Goal: Task Accomplishment & Management: Manage account settings

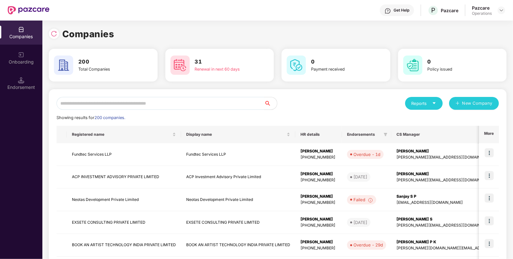
click at [244, 105] on input "text" at bounding box center [161, 103] width 208 height 13
paste input "**********"
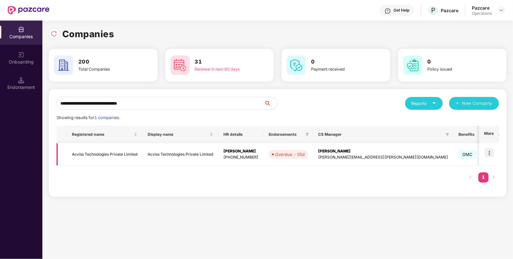
type input "**********"
click at [137, 151] on td "Acviss Technologies Private Limited" at bounding box center [105, 154] width 76 height 23
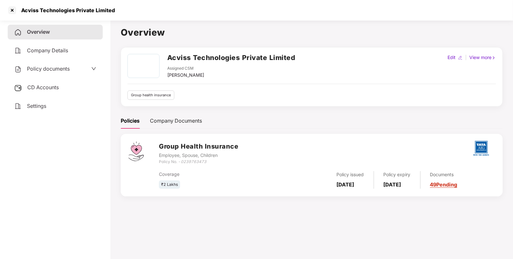
click at [87, 68] on div "Policy documents" at bounding box center [55, 69] width 82 height 8
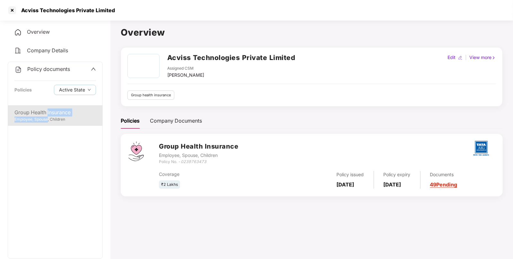
click at [47, 117] on div "Group Health Insurance Employee, Spouse, Children" at bounding box center [55, 115] width 94 height 21
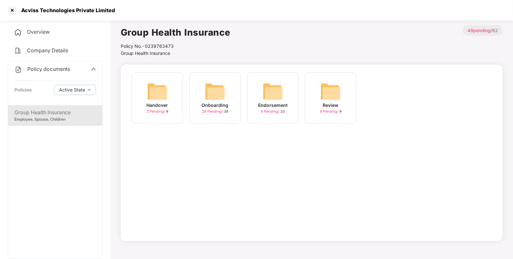
click at [285, 92] on div "Endorsement 8 Pending / 10" at bounding box center [272, 97] width 51 height 51
click at [276, 95] on img at bounding box center [273, 91] width 21 height 21
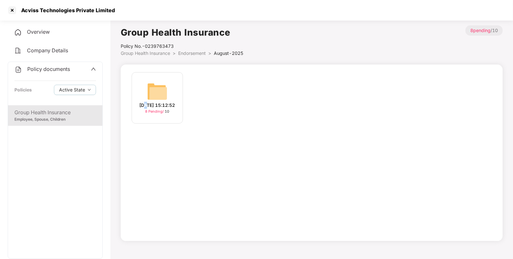
click at [149, 102] on div "[DATE] 15:12:52" at bounding box center [158, 105] width 36 height 7
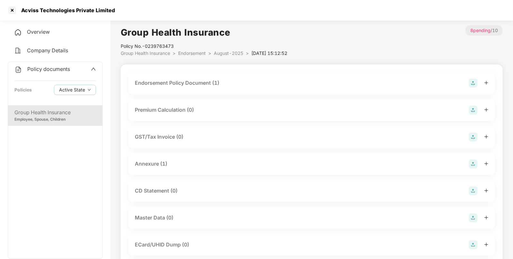
click at [473, 82] on img at bounding box center [473, 83] width 9 height 9
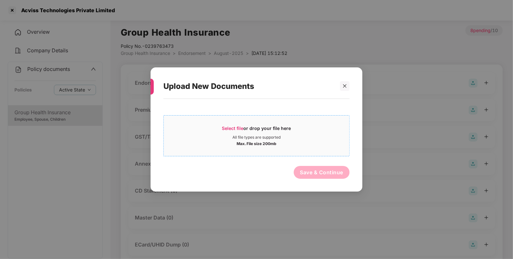
click at [284, 144] on div "Max. File size 200mb" at bounding box center [257, 143] width 186 height 6
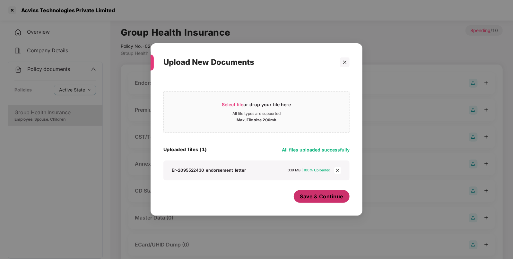
click at [307, 197] on span "Save & Continue" at bounding box center [321, 196] width 43 height 7
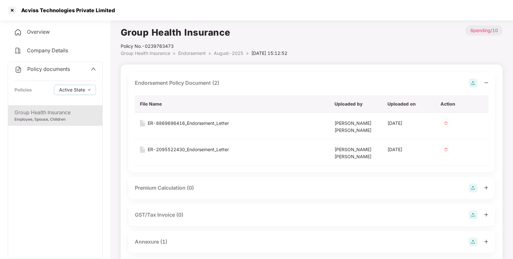
click at [471, 241] on img at bounding box center [473, 242] width 9 height 9
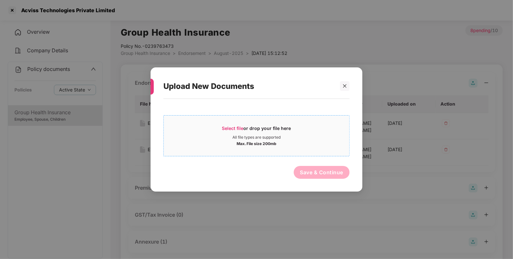
click at [242, 132] on div "Select file or drop your file here" at bounding box center [256, 130] width 69 height 10
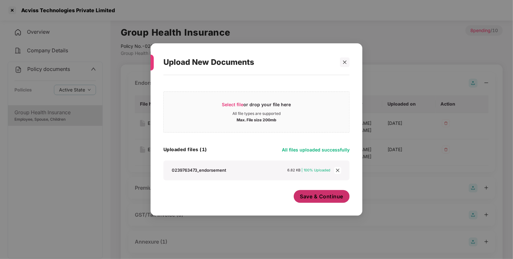
click at [318, 197] on span "Save & Continue" at bounding box center [321, 196] width 43 height 7
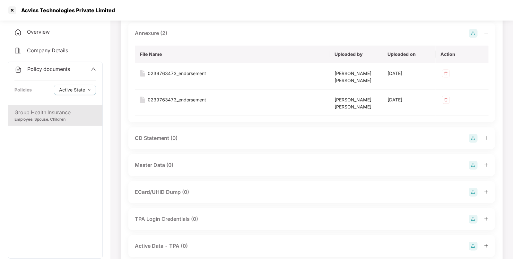
scroll to position [212, 0]
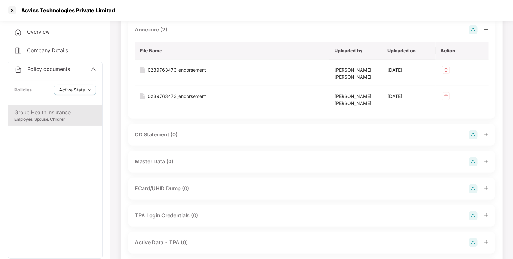
click at [471, 161] on img at bounding box center [473, 161] width 9 height 9
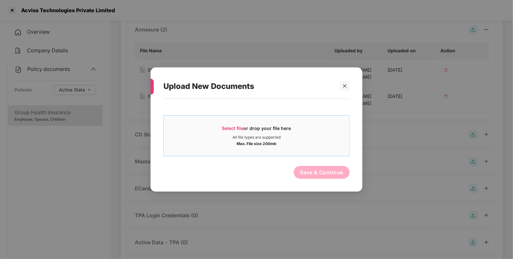
click at [317, 124] on span "Select file or drop your file here All file types are supported Max. File size …" at bounding box center [257, 135] width 186 height 31
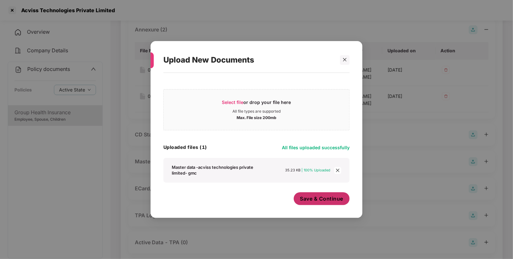
click at [330, 196] on button "Save & Continue" at bounding box center [322, 198] width 56 height 13
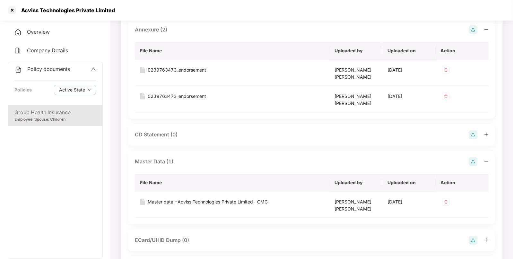
scroll to position [305, 0]
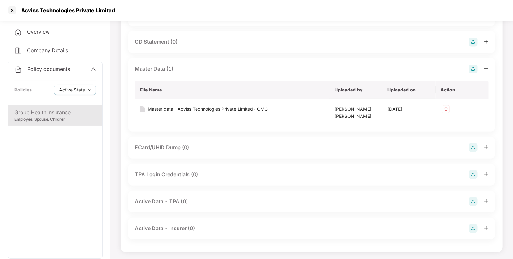
click at [48, 72] on span "Policy documents" at bounding box center [48, 69] width 43 height 6
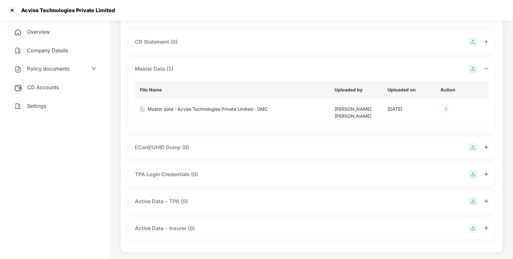
click at [43, 88] on span "CD Accounts" at bounding box center [42, 87] width 31 height 6
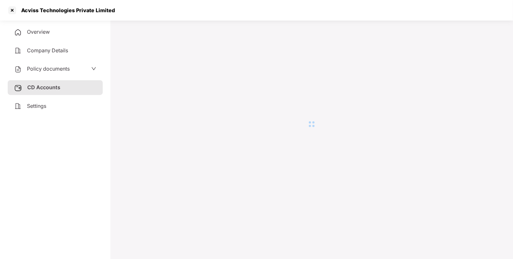
scroll to position [17, 0]
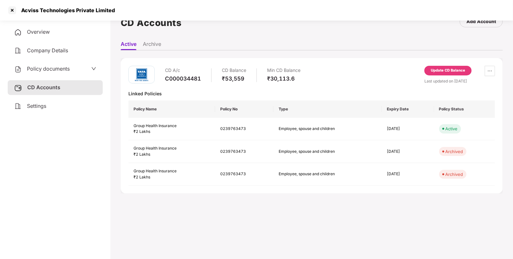
click at [444, 72] on div "Update CD Balance" at bounding box center [448, 71] width 34 height 6
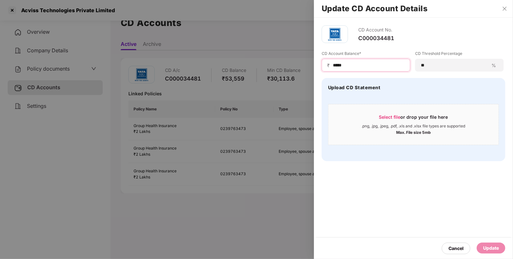
click at [359, 65] on input "*****" at bounding box center [368, 65] width 73 height 7
type input "*"
type input "****"
click at [499, 251] on div "Update" at bounding box center [491, 248] width 29 height 11
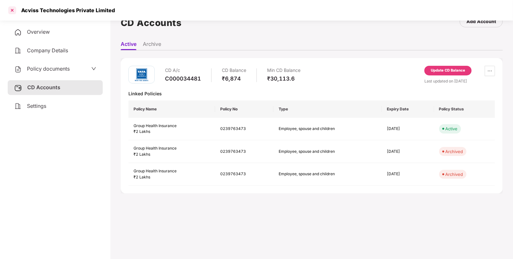
click at [12, 12] on div at bounding box center [12, 10] width 10 height 10
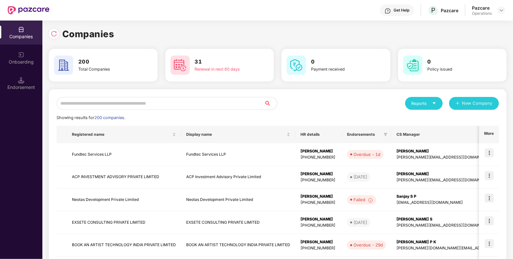
scroll to position [0, 0]
click at [108, 108] on input "text" at bounding box center [161, 103] width 208 height 13
paste input "**********"
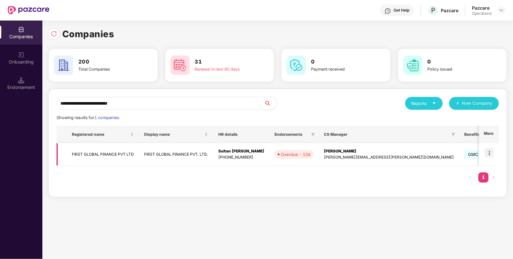
type input "**********"
click at [111, 159] on td "FIRST GLOBAL FINANCE PVT LTD" at bounding box center [103, 154] width 72 height 23
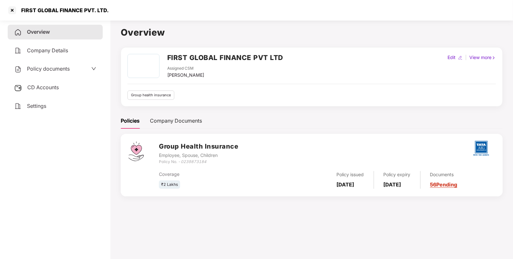
click at [41, 69] on span "Policy documents" at bounding box center [48, 69] width 43 height 6
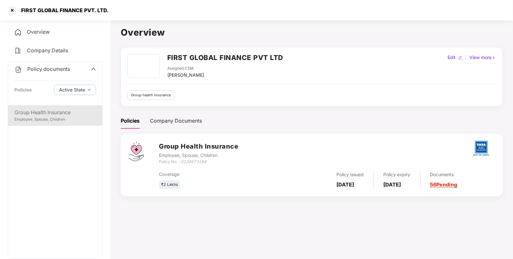
click at [73, 108] on div "Group Health Insurance Employee, Spouse, Children" at bounding box center [55, 115] width 94 height 21
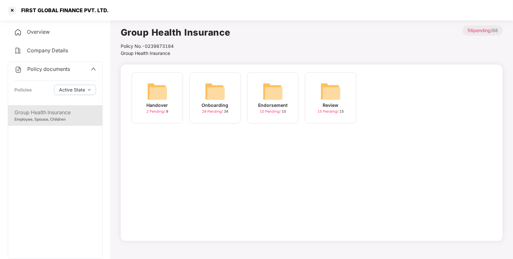
click at [265, 88] on img at bounding box center [273, 91] width 21 height 21
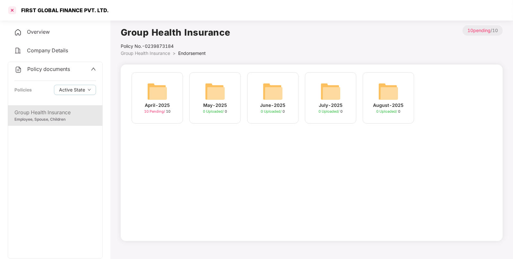
click at [9, 9] on div at bounding box center [12, 10] width 10 height 10
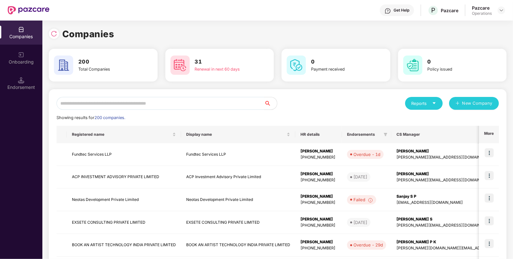
click at [109, 103] on input "text" at bounding box center [161, 103] width 208 height 13
paste input "**********"
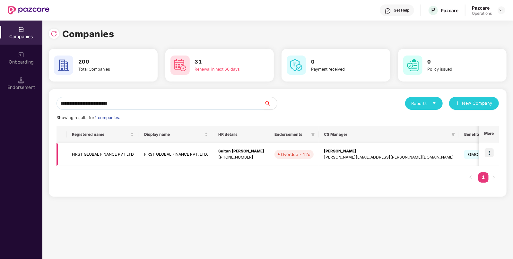
type input "**********"
click at [488, 152] on img at bounding box center [489, 152] width 9 height 9
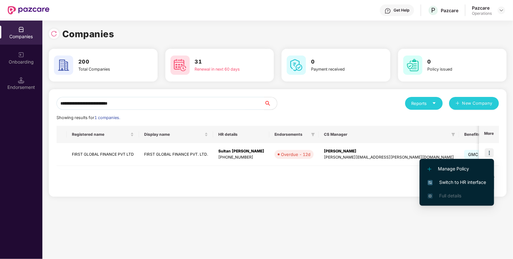
click at [472, 178] on li "Switch to HR interface" at bounding box center [457, 182] width 75 height 13
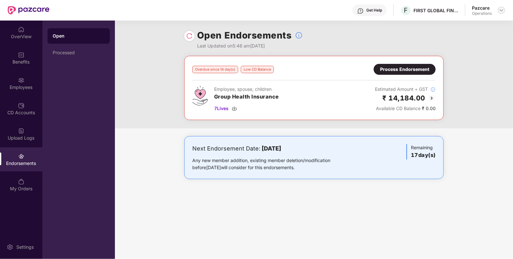
click at [499, 10] on img at bounding box center [501, 10] width 5 height 5
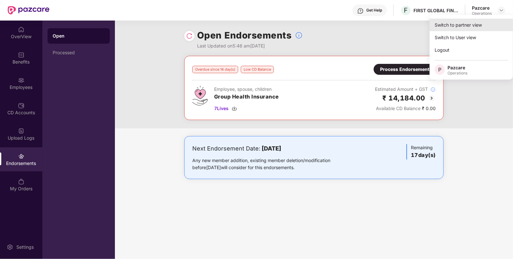
click at [454, 26] on div "Switch to partner view" at bounding box center [472, 25] width 84 height 13
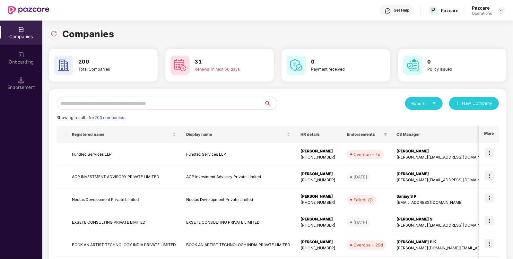
paste input "**********"
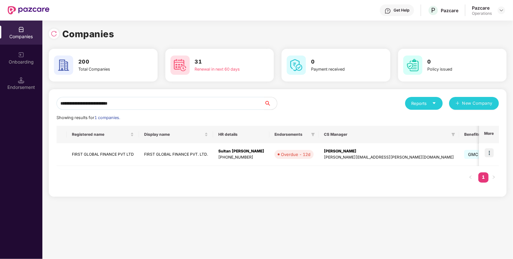
click at [190, 105] on input "**********" at bounding box center [161, 103] width 208 height 13
type input "**********"
click at [111, 156] on td "FIRST GLOBAL FINANCE PVT LTD" at bounding box center [103, 154] width 72 height 23
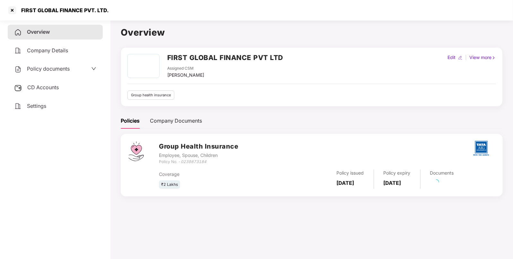
click at [46, 74] on div "Policy documents" at bounding box center [55, 69] width 95 height 15
click at [56, 68] on span "Policy documents" at bounding box center [48, 69] width 43 height 6
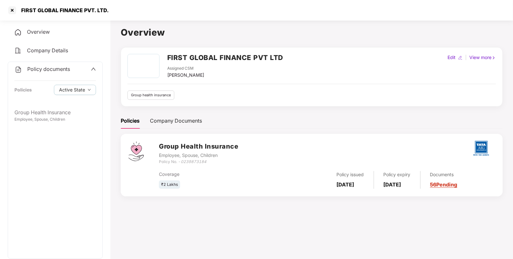
click at [68, 75] on div "Policy documents Policies Active State" at bounding box center [55, 83] width 94 height 43
click at [52, 70] on span "Policy documents" at bounding box center [48, 69] width 43 height 6
click at [57, 93] on div "CD Accounts" at bounding box center [55, 87] width 95 height 15
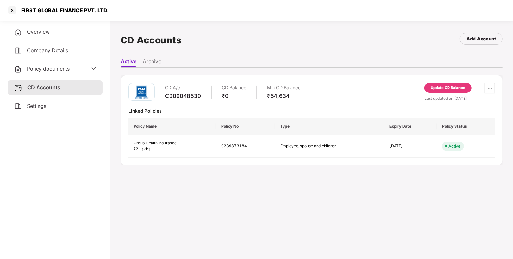
click at [435, 90] on div "Update CD Balance" at bounding box center [448, 88] width 34 height 6
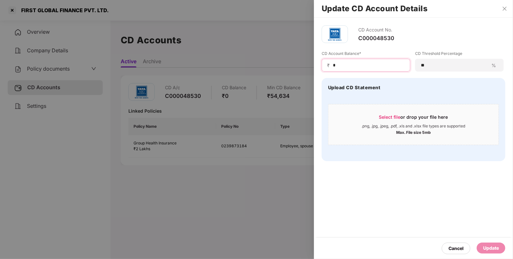
click at [373, 64] on input "*" at bounding box center [368, 65] width 73 height 7
type input "*****"
click at [491, 249] on div "Update" at bounding box center [491, 248] width 16 height 7
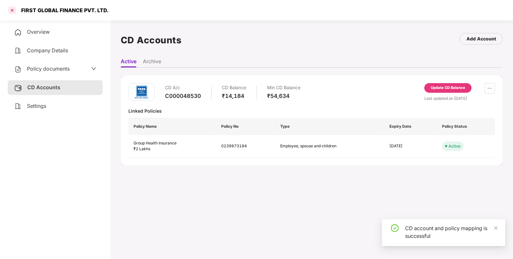
click at [11, 12] on div at bounding box center [12, 10] width 10 height 10
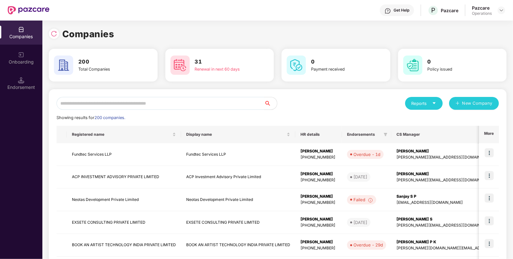
click at [166, 100] on input "text" at bounding box center [161, 103] width 208 height 13
paste input "**********"
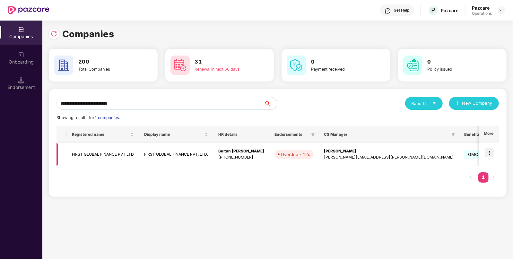
type input "**********"
click at [490, 156] on img at bounding box center [489, 152] width 9 height 9
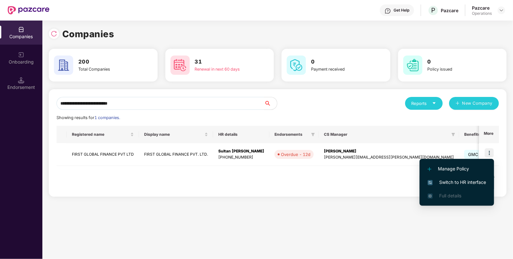
click at [473, 184] on span "Switch to HR interface" at bounding box center [457, 182] width 58 height 7
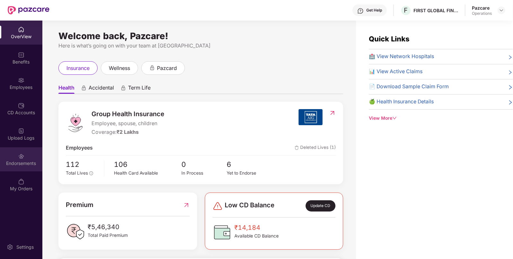
click at [26, 151] on div "Endorsements" at bounding box center [21, 159] width 42 height 24
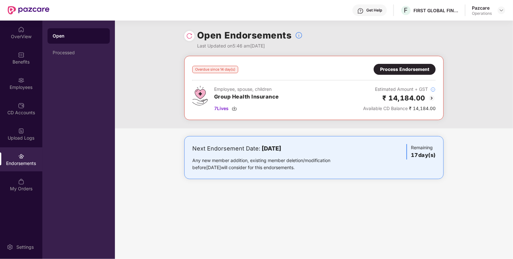
click at [423, 73] on div "Process Endorsement" at bounding box center [405, 69] width 62 height 11
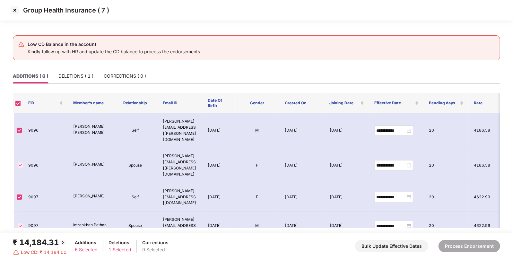
click at [14, 9] on img at bounding box center [15, 10] width 10 height 10
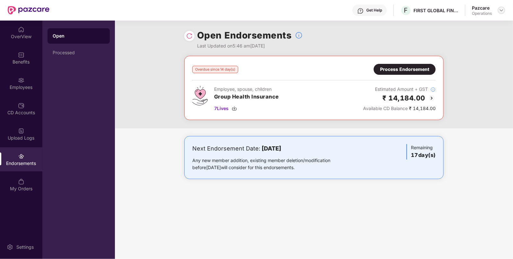
click at [503, 13] on img at bounding box center [501, 10] width 5 height 5
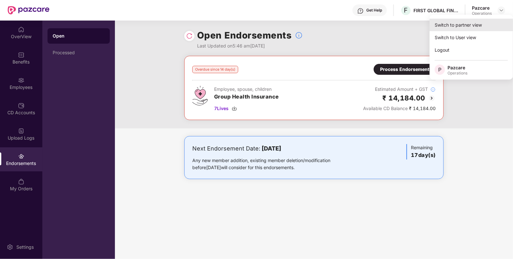
click at [489, 24] on div "Switch to partner view" at bounding box center [472, 25] width 84 height 13
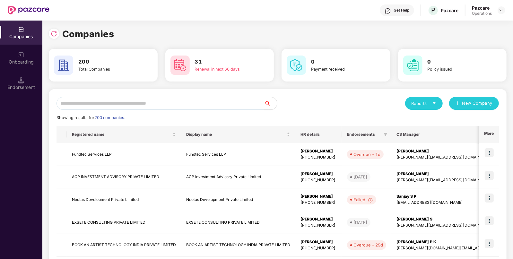
paste input "**********"
click at [162, 106] on input "text" at bounding box center [161, 103] width 208 height 13
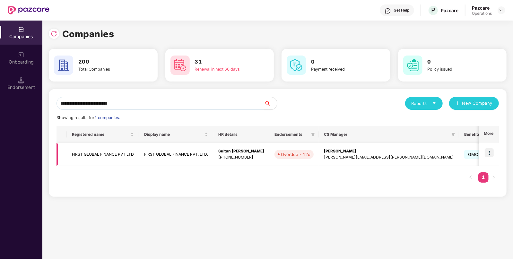
type input "**********"
click at [95, 153] on td "FIRST GLOBAL FINANCE PVT LTD" at bounding box center [103, 154] width 72 height 23
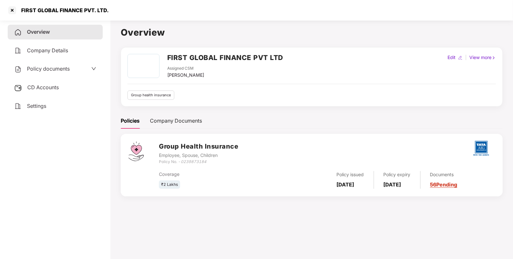
click at [43, 85] on span "CD Accounts" at bounding box center [42, 87] width 31 height 6
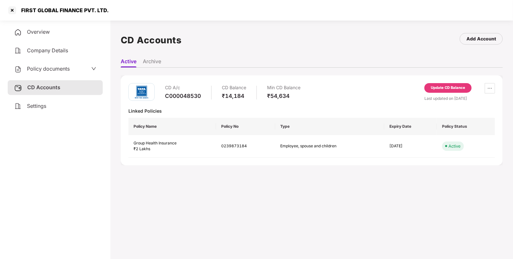
click at [447, 85] on div "Update CD Balance" at bounding box center [448, 88] width 34 height 6
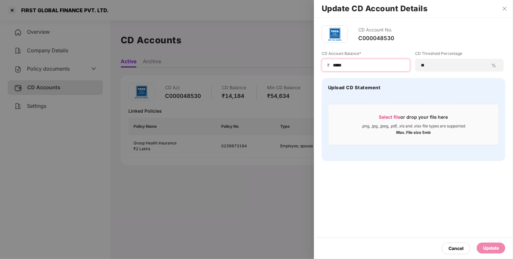
click at [375, 64] on input "*****" at bounding box center [368, 65] width 73 height 7
type input "******"
click at [485, 242] on div "Cancel Update" at bounding box center [413, 248] width 199 height 21
click at [485, 248] on div "Update" at bounding box center [491, 248] width 16 height 7
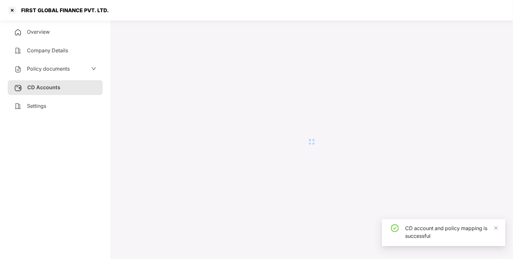
click at [11, 9] on div at bounding box center [12, 10] width 10 height 10
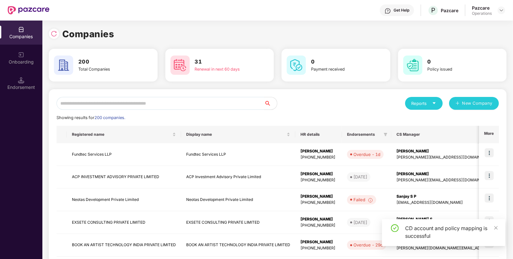
paste input "**********"
click at [216, 101] on input "text" at bounding box center [161, 103] width 208 height 13
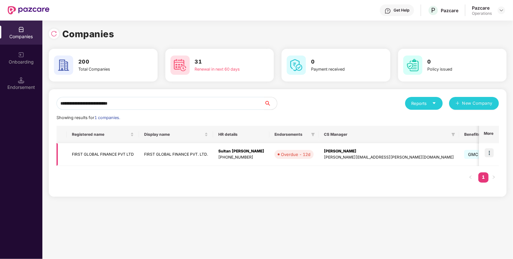
type input "**********"
click at [492, 158] on td at bounding box center [489, 154] width 20 height 23
click at [492, 153] on img at bounding box center [489, 152] width 9 height 9
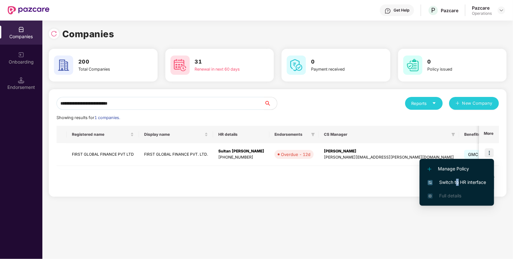
click at [457, 181] on span "Switch to HR interface" at bounding box center [457, 182] width 58 height 7
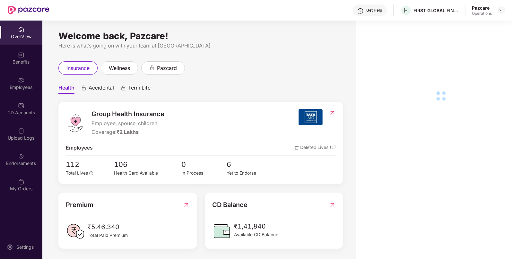
click at [19, 162] on div "Endorsements" at bounding box center [21, 163] width 42 height 6
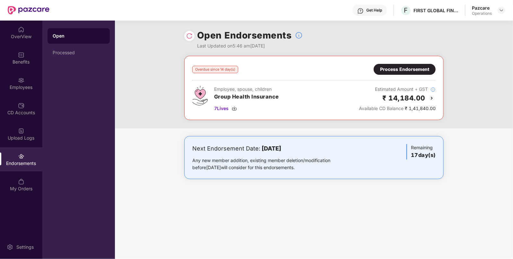
click at [423, 67] on div "Process Endorsement" at bounding box center [404, 69] width 49 height 7
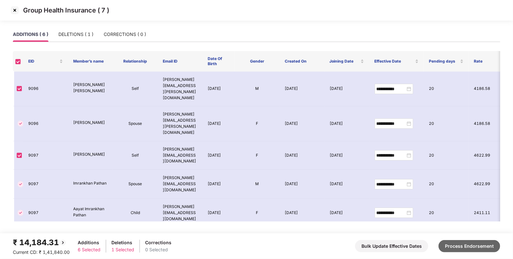
click at [471, 247] on button "Process Endorsement" at bounding box center [470, 246] width 62 height 12
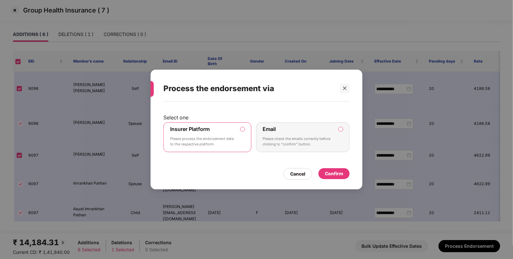
click at [329, 170] on div "Confirm" at bounding box center [334, 173] width 31 height 11
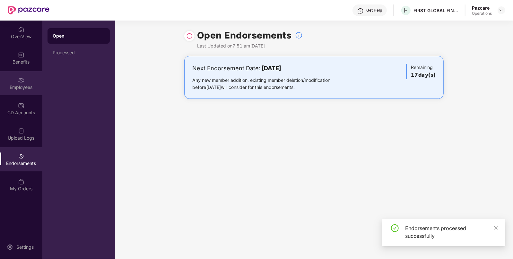
click at [19, 84] on div "Employees" at bounding box center [21, 87] width 42 height 6
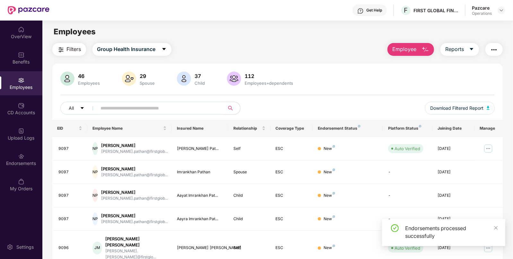
click at [67, 50] on span "Filters" at bounding box center [74, 49] width 14 height 8
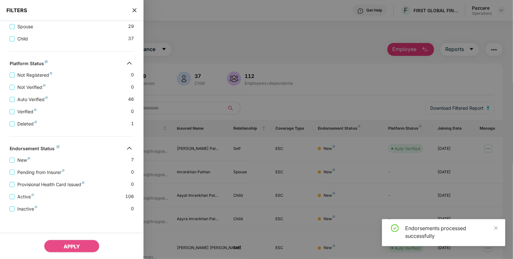
scroll to position [147, 0]
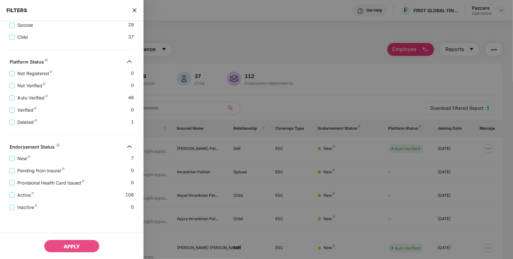
click at [133, 10] on icon "close" at bounding box center [134, 10] width 5 height 5
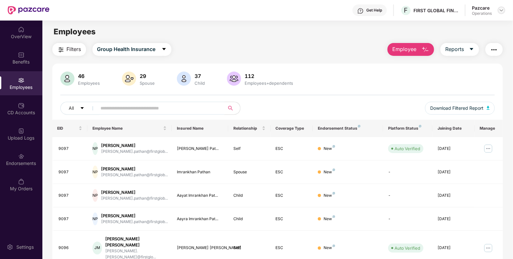
click at [503, 11] on img at bounding box center [501, 10] width 5 height 5
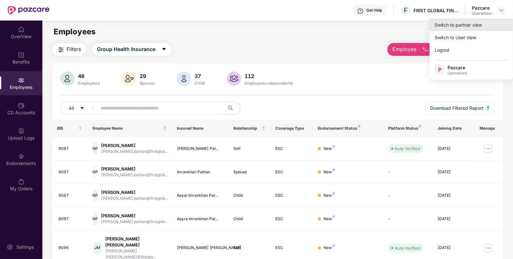
click at [481, 25] on div "Switch to partner view" at bounding box center [472, 25] width 84 height 13
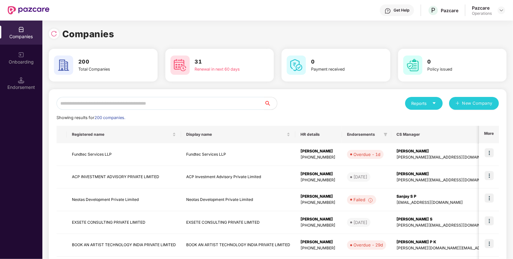
click at [159, 101] on input "text" at bounding box center [161, 103] width 208 height 13
paste input "**********"
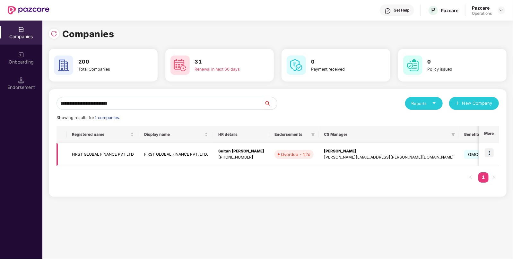
type input "**********"
click at [127, 148] on td "FIRST GLOBAL FINANCE PVT LTD" at bounding box center [103, 154] width 72 height 23
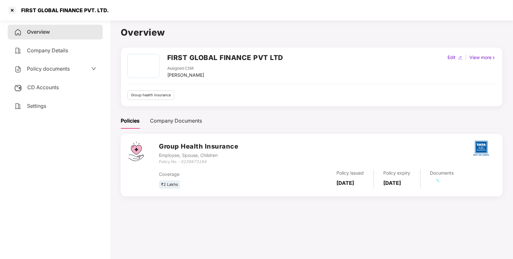
click at [77, 60] on div "Overview Company Details Policy documents CD Accounts Settings" at bounding box center [55, 69] width 95 height 89
click at [71, 67] on div "Policy documents" at bounding box center [55, 69] width 82 height 8
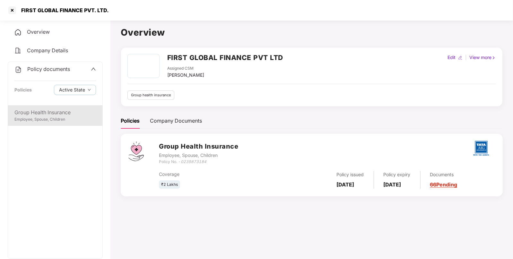
click at [46, 115] on div "Group Health Insurance" at bounding box center [55, 113] width 82 height 8
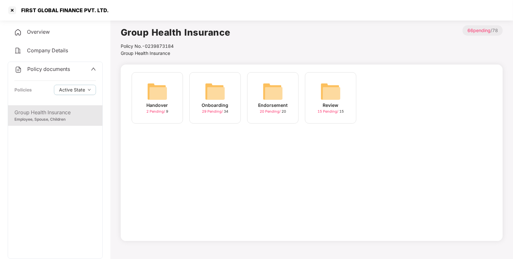
click at [288, 101] on div "Endorsement 20 Pending / 20" at bounding box center [272, 97] width 51 height 51
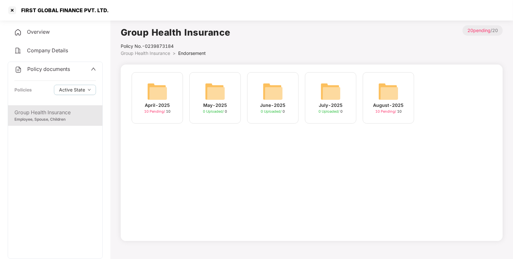
click at [383, 88] on img at bounding box center [388, 91] width 21 height 21
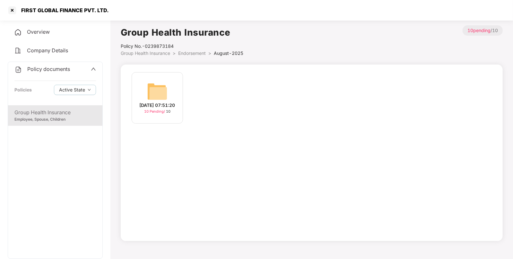
click at [162, 97] on img at bounding box center [157, 91] width 21 height 21
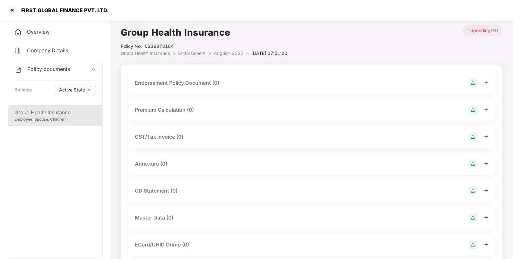
click at [470, 81] on img at bounding box center [473, 83] width 9 height 9
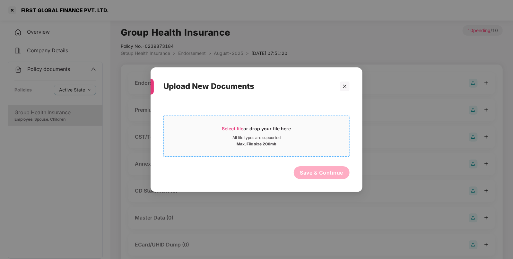
click at [250, 118] on div "Select file or drop your file here All file types are supported Max. File size …" at bounding box center [256, 135] width 186 height 41
click at [249, 121] on span "Select file or drop your file here All file types are supported Max. File size …" at bounding box center [257, 135] width 186 height 31
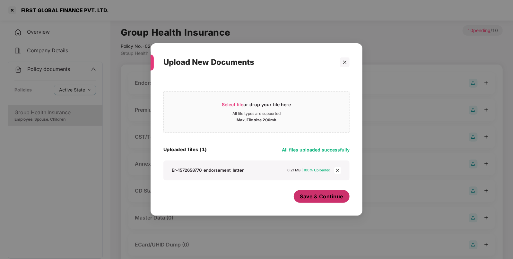
click at [316, 192] on button "Save & Continue" at bounding box center [322, 196] width 56 height 13
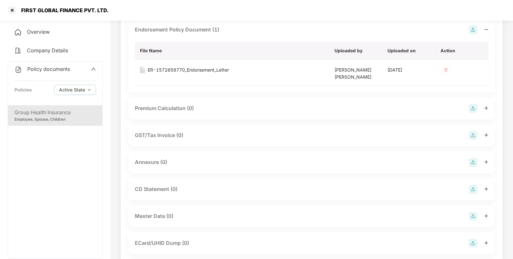
scroll to position [54, 0]
click at [474, 160] on img at bounding box center [473, 162] width 9 height 9
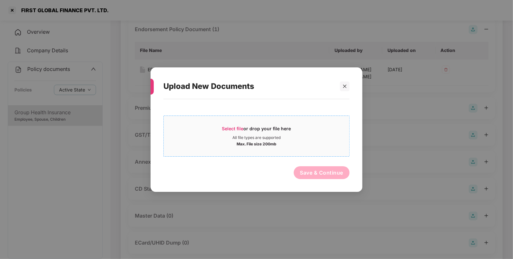
click at [283, 127] on div "Select file or drop your file here" at bounding box center [256, 130] width 69 height 10
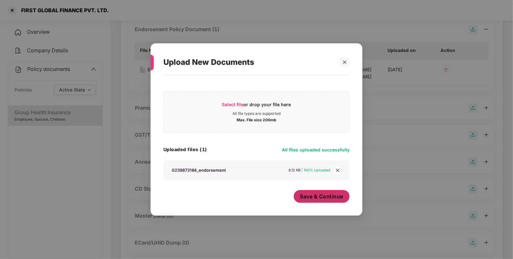
click at [321, 199] on span "Save & Continue" at bounding box center [321, 196] width 43 height 7
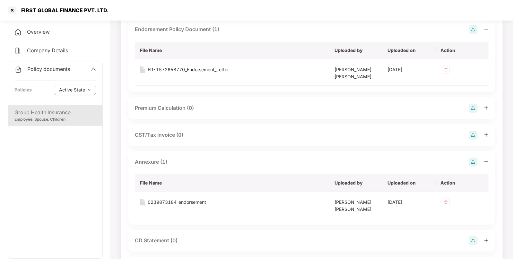
scroll to position [139, 0]
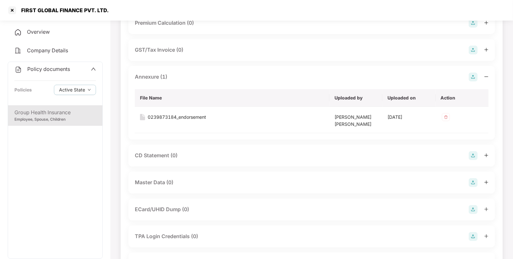
click at [475, 186] on img at bounding box center [473, 182] width 9 height 9
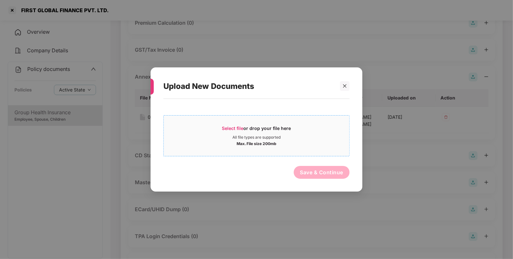
click at [324, 133] on div "Select file or drop your file here" at bounding box center [257, 130] width 186 height 10
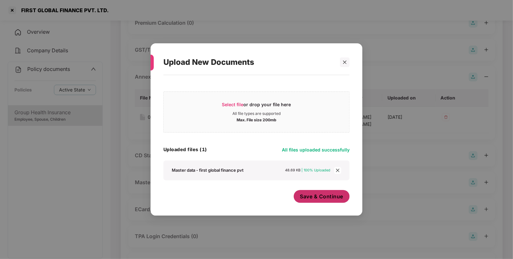
click at [321, 193] on span "Save & Continue" at bounding box center [321, 196] width 43 height 7
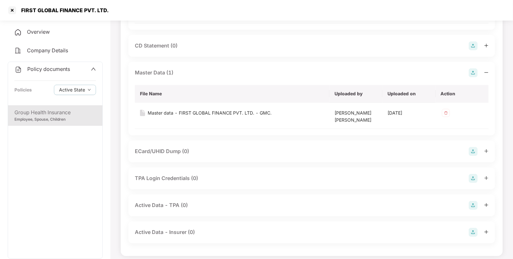
scroll to position [249, 0]
click at [52, 70] on span "Policy documents" at bounding box center [48, 69] width 43 height 6
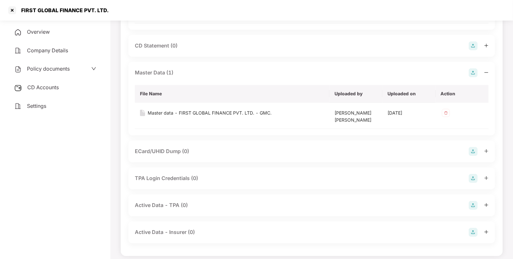
click at [50, 89] on span "CD Accounts" at bounding box center [42, 87] width 31 height 6
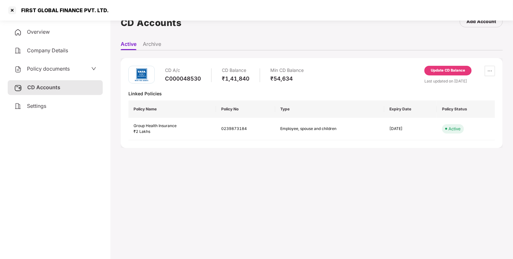
click at [452, 68] on div "Update CD Balance" at bounding box center [448, 71] width 34 height 6
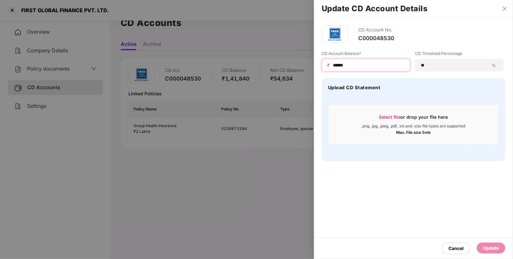
click at [369, 65] on input "******" at bounding box center [368, 65] width 73 height 7
type input "*"
type input "***"
click at [495, 248] on div "Update" at bounding box center [491, 248] width 16 height 7
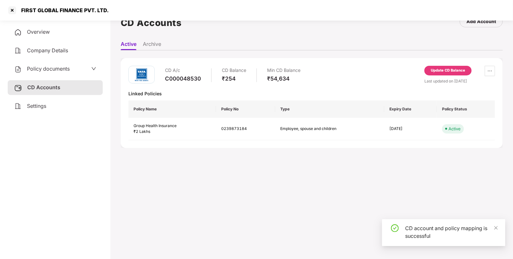
click at [11, 11] on div at bounding box center [12, 10] width 10 height 10
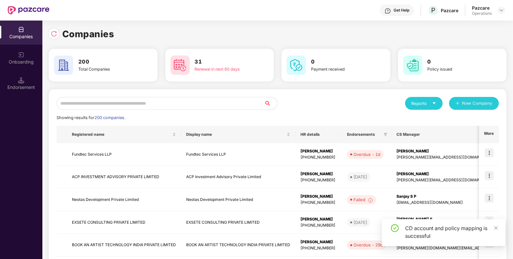
scroll to position [0, 0]
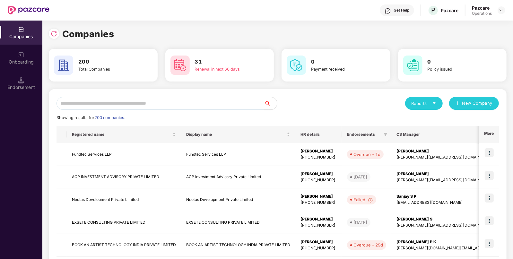
click at [238, 106] on input "text" at bounding box center [161, 103] width 208 height 13
paste input "**********"
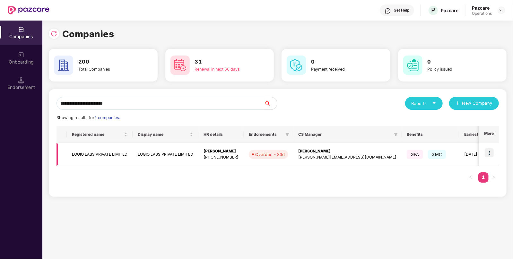
type input "**********"
click at [489, 155] on img at bounding box center [489, 152] width 9 height 9
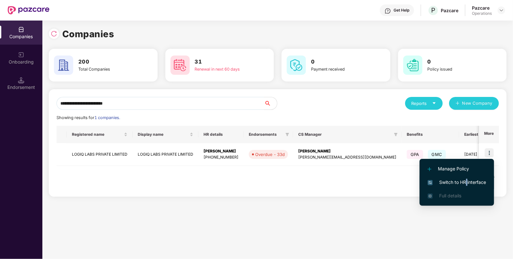
click at [467, 185] on span "Switch to HR interface" at bounding box center [457, 182] width 58 height 7
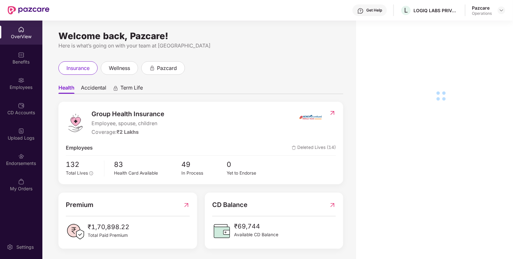
click at [18, 164] on div "Endorsements" at bounding box center [21, 163] width 42 height 6
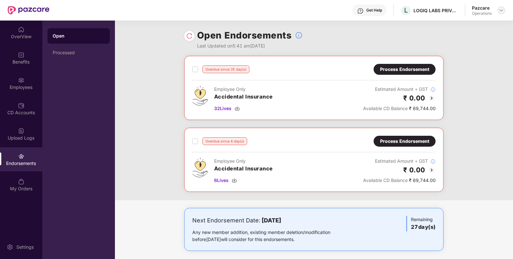
click at [499, 10] on img at bounding box center [501, 10] width 5 height 5
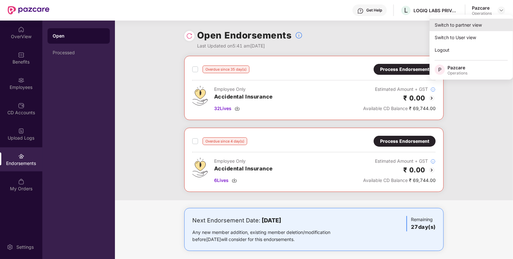
click at [476, 26] on div "Switch to partner view" at bounding box center [472, 25] width 84 height 13
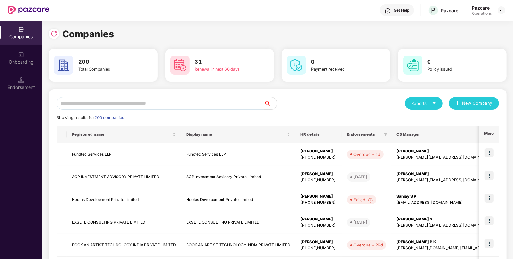
click at [223, 108] on input "text" at bounding box center [161, 103] width 208 height 13
paste input "**********"
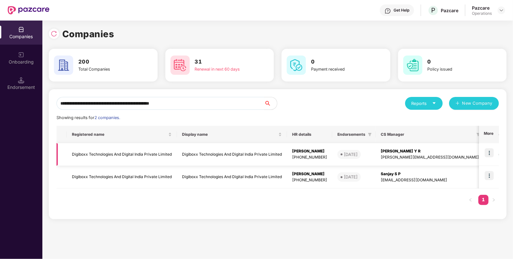
type input "**********"
click at [487, 155] on img at bounding box center [489, 152] width 9 height 9
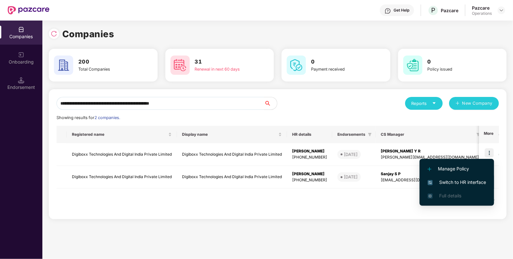
click at [445, 184] on span "Switch to HR interface" at bounding box center [457, 182] width 58 height 7
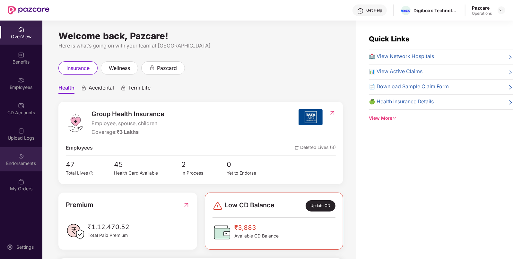
click at [23, 163] on div "Endorsements" at bounding box center [21, 163] width 42 height 6
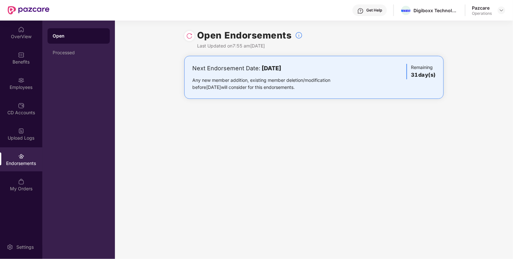
click at [496, 11] on div "Pazcare Operations" at bounding box center [488, 10] width 33 height 11
click at [505, 9] on div at bounding box center [502, 10] width 8 height 8
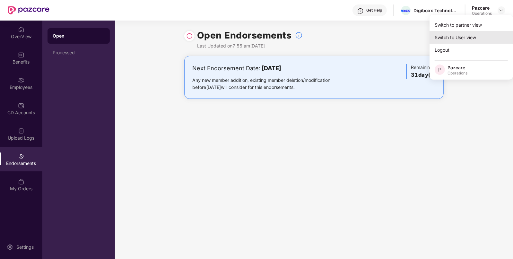
click at [473, 32] on div "Switch to User view" at bounding box center [472, 37] width 84 height 13
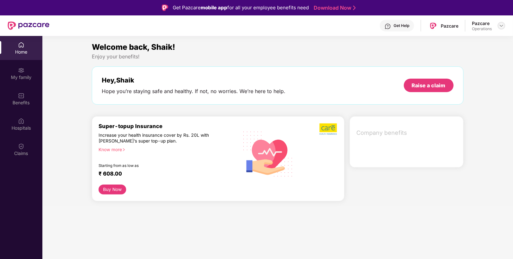
click at [501, 21] on div "Pazcare Operations" at bounding box center [488, 25] width 33 height 11
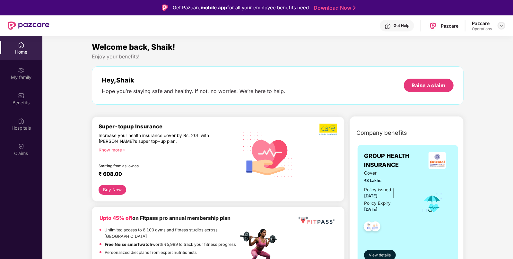
click at [500, 23] on img at bounding box center [501, 25] width 5 height 5
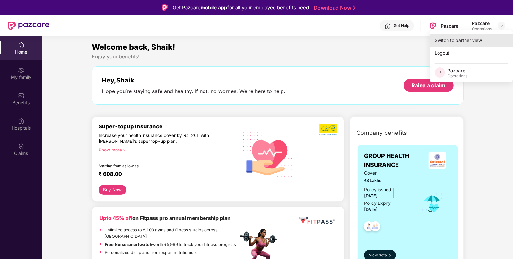
click at [458, 45] on div "Switch to partner view" at bounding box center [472, 40] width 84 height 13
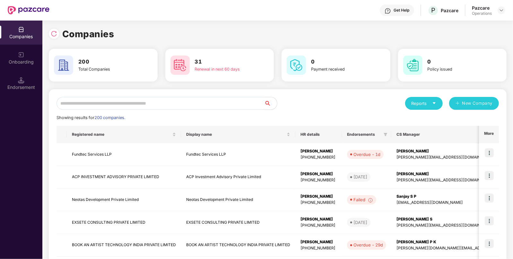
click at [246, 105] on input "text" at bounding box center [161, 103] width 208 height 13
paste input "**********"
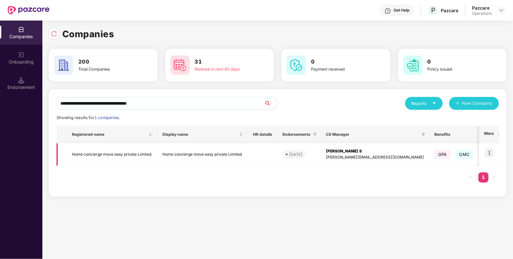
type input "**********"
click at [490, 149] on img at bounding box center [489, 152] width 9 height 9
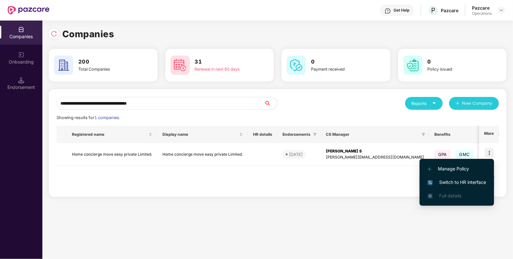
click at [449, 180] on span "Switch to HR interface" at bounding box center [457, 182] width 58 height 7
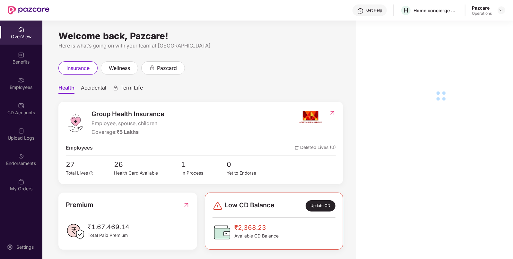
click at [19, 156] on img at bounding box center [21, 156] width 6 height 6
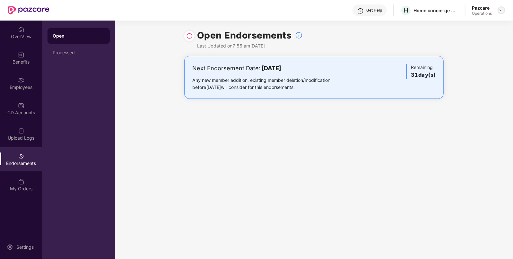
click at [501, 11] on img at bounding box center [501, 10] width 5 height 5
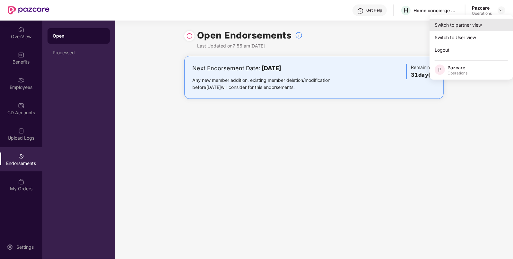
click at [483, 19] on div "Switch to partner view" at bounding box center [472, 25] width 84 height 13
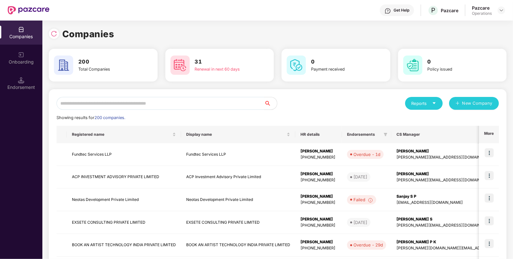
click at [229, 102] on input "text" at bounding box center [161, 103] width 208 height 13
paste input "**********"
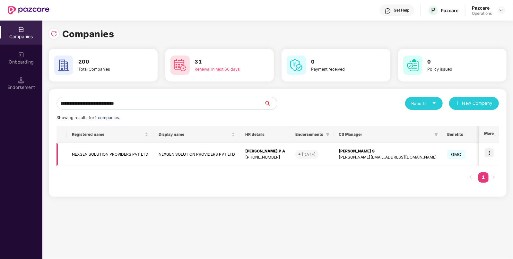
type input "**********"
click at [492, 157] on img at bounding box center [489, 152] width 9 height 9
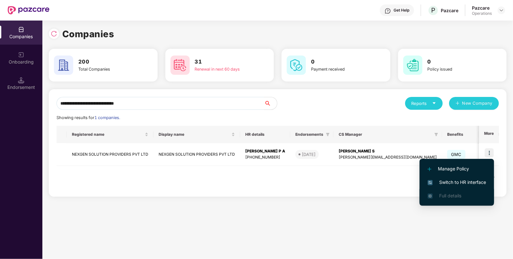
click at [454, 189] on li "Full details" at bounding box center [457, 195] width 75 height 13
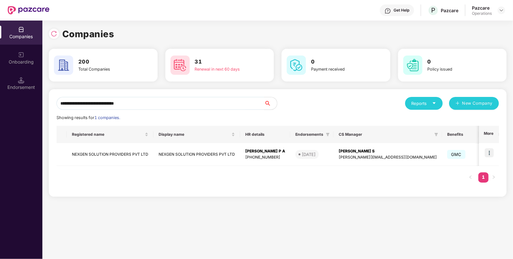
click at [500, 148] on div "**********" at bounding box center [278, 143] width 458 height 108
click at [492, 153] on img at bounding box center [489, 152] width 9 height 9
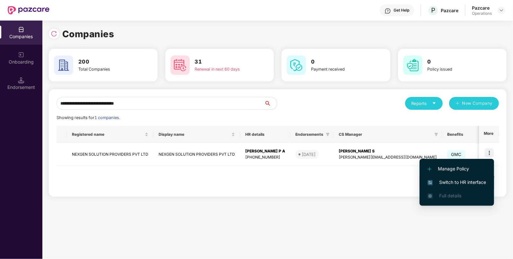
click at [453, 182] on span "Switch to HR interface" at bounding box center [457, 182] width 58 height 7
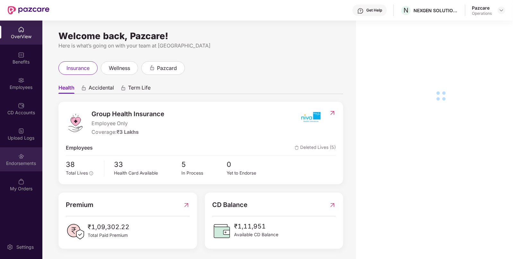
click at [22, 157] on img at bounding box center [21, 156] width 6 height 6
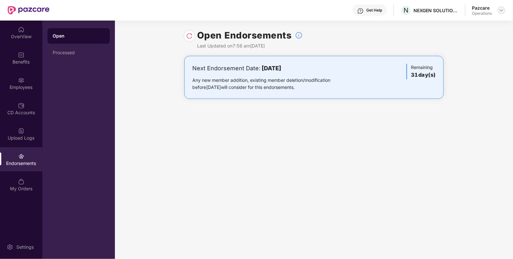
click at [501, 14] on div at bounding box center [502, 10] width 8 height 8
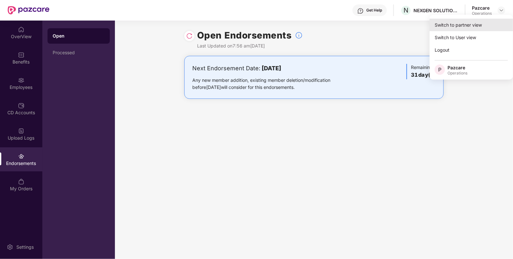
click at [483, 21] on div "Switch to partner view" at bounding box center [472, 25] width 84 height 13
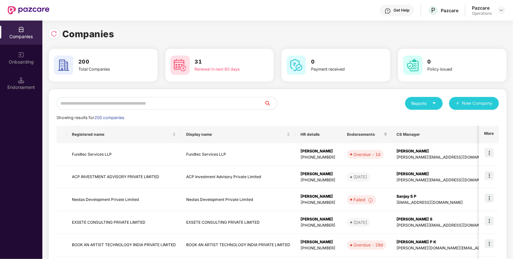
click at [234, 104] on input "text" at bounding box center [161, 103] width 208 height 13
paste input "**********"
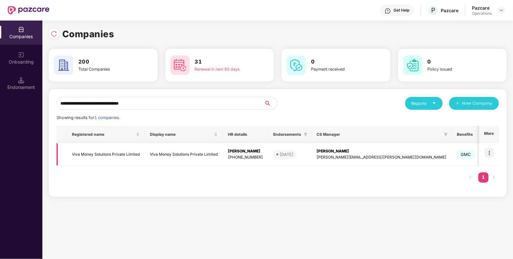
type input "**********"
click at [492, 153] on img at bounding box center [489, 152] width 9 height 9
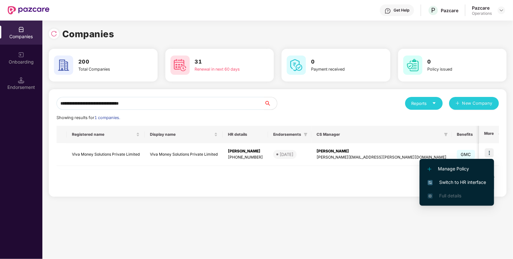
click at [462, 179] on span "Switch to HR interface" at bounding box center [457, 182] width 58 height 7
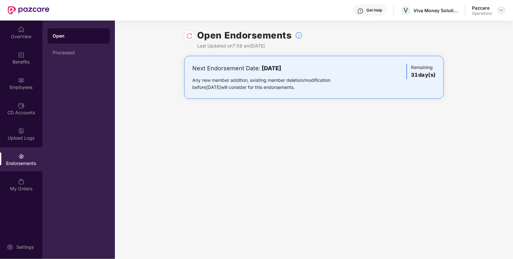
click at [501, 10] on img at bounding box center [501, 10] width 5 height 5
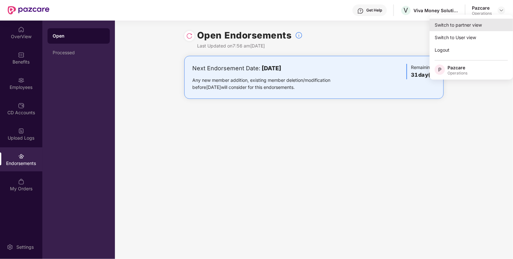
click at [481, 20] on div "Switch to partner view" at bounding box center [472, 25] width 84 height 13
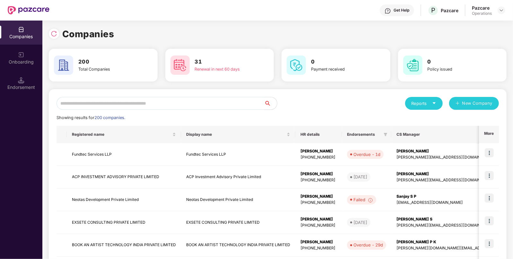
click at [223, 109] on input "text" at bounding box center [161, 103] width 208 height 13
click at [224, 107] on input "text" at bounding box center [161, 103] width 208 height 13
paste input "**********"
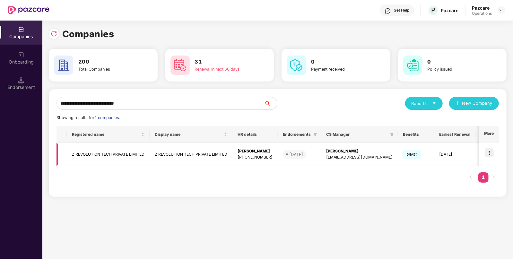
type input "**********"
click at [489, 152] on img at bounding box center [489, 152] width 9 height 9
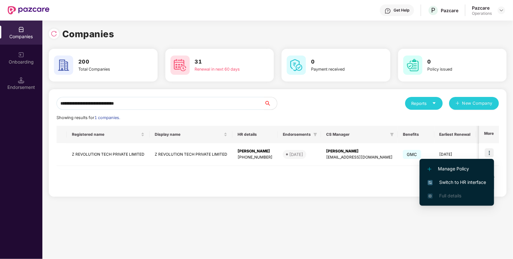
click at [459, 185] on span "Switch to HR interface" at bounding box center [457, 182] width 58 height 7
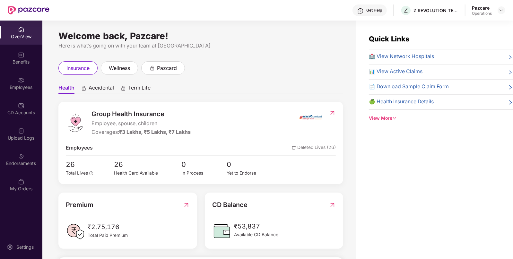
click at [17, 154] on div "Endorsements" at bounding box center [21, 159] width 42 height 24
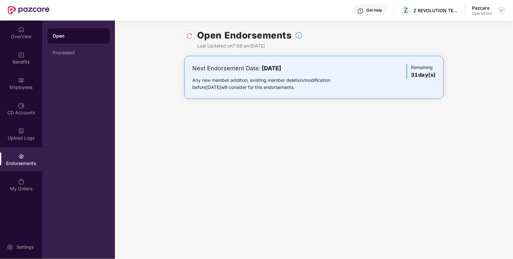
click at [501, 10] on img at bounding box center [501, 10] width 5 height 5
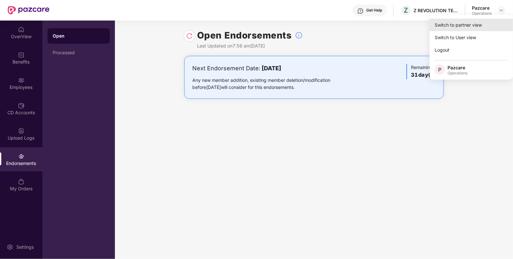
click at [447, 26] on div "Switch to partner view" at bounding box center [472, 25] width 84 height 13
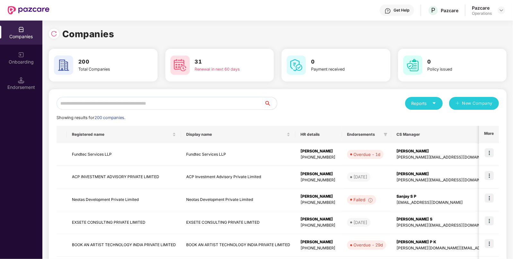
click at [230, 105] on input "text" at bounding box center [161, 103] width 208 height 13
paste input "**********"
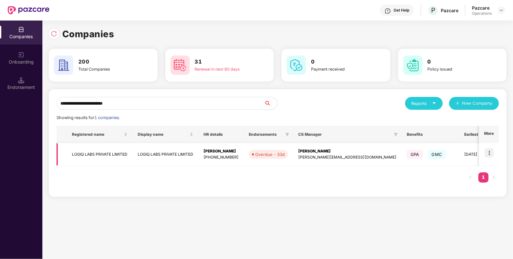
type input "**********"
click at [491, 156] on img at bounding box center [489, 152] width 9 height 9
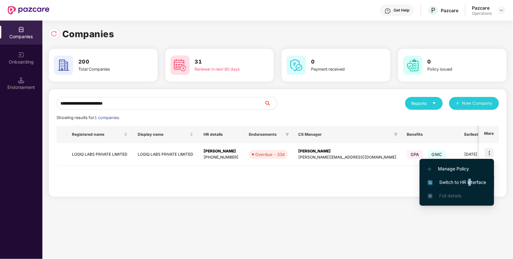
click at [470, 181] on span "Switch to HR interface" at bounding box center [457, 182] width 58 height 7
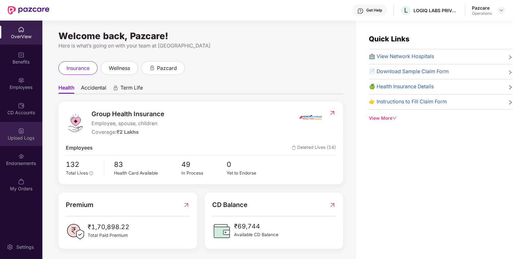
click at [13, 128] on div "Upload Logs" at bounding box center [21, 134] width 42 height 24
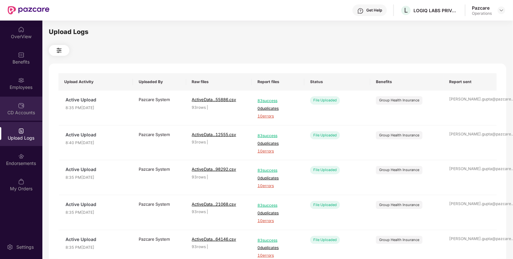
click at [21, 106] on img at bounding box center [21, 105] width 6 height 6
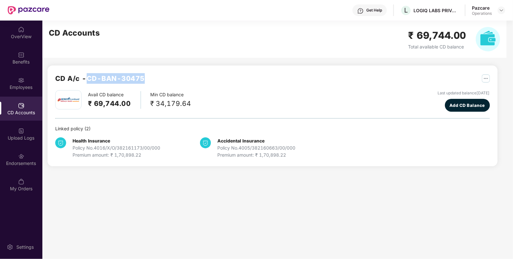
drag, startPoint x: 90, startPoint y: 77, endPoint x: 147, endPoint y: 77, distance: 57.2
click at [147, 77] on div "CD A/c - CD-BAN-30475" at bounding box center [272, 81] width 435 height 17
copy h2 "CD-BAN-30475"
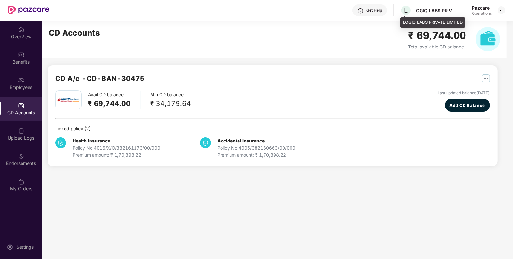
click at [421, 8] on div "LOGIQ LABS PRIVATE LIMITED" at bounding box center [436, 10] width 45 height 6
copy div "LOGIQ"
click at [421, 8] on div "LOGIQ LABS PRIVATE LIMITED" at bounding box center [436, 10] width 45 height 6
click at [500, 9] on img at bounding box center [501, 10] width 5 height 5
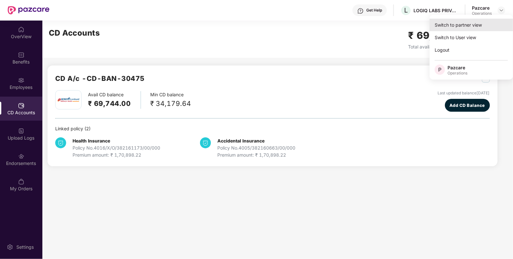
click at [480, 23] on div "Switch to partner view" at bounding box center [472, 25] width 84 height 13
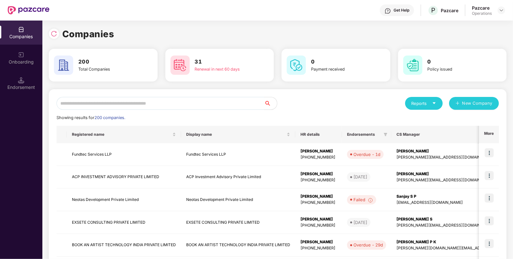
click at [139, 108] on input "text" at bounding box center [161, 103] width 208 height 13
paste input "*****"
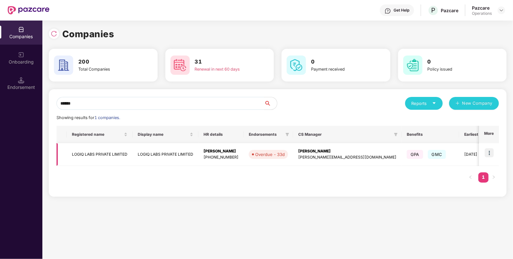
type input "*****"
click at [90, 155] on td "LOGIQ LABS PRIVATE LIMITED" at bounding box center [100, 154] width 66 height 23
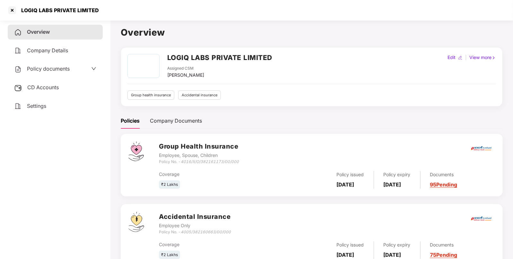
click at [68, 74] on div "Policy documents" at bounding box center [55, 69] width 95 height 15
click at [73, 71] on div "Policy documents" at bounding box center [55, 69] width 82 height 8
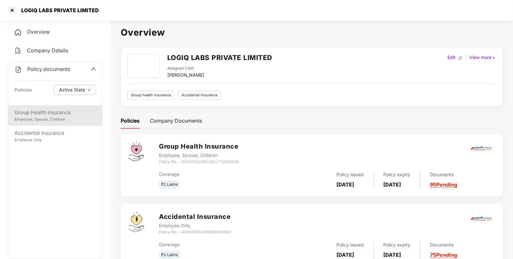
click at [57, 118] on div "Employee, Spouse, Children" at bounding box center [55, 120] width 82 height 6
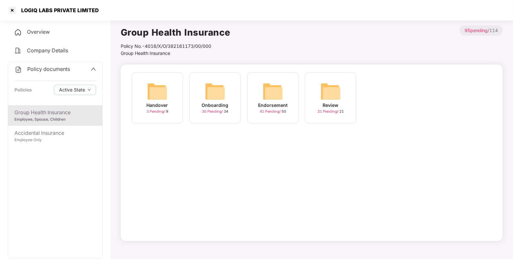
click at [278, 93] on img at bounding box center [273, 91] width 21 height 21
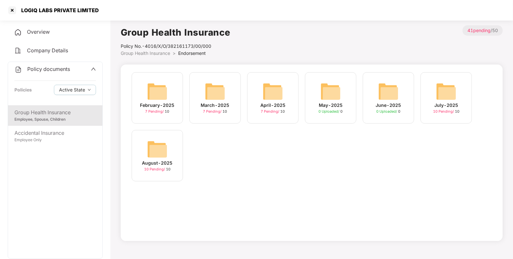
click at [162, 146] on img at bounding box center [157, 149] width 21 height 21
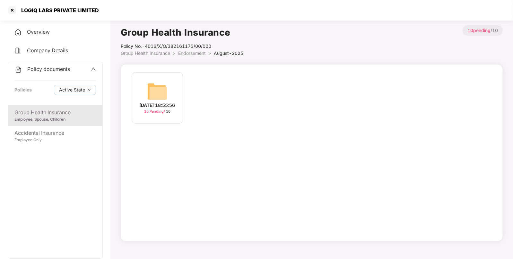
click at [155, 95] on img at bounding box center [157, 91] width 21 height 21
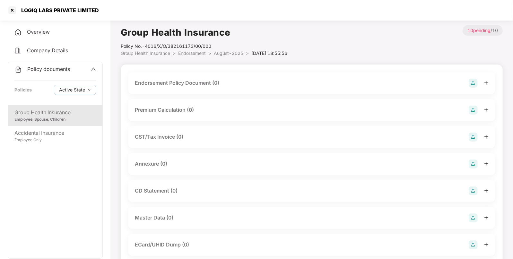
click at [474, 85] on img at bounding box center [473, 83] width 9 height 9
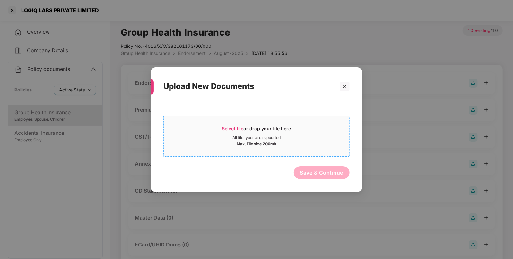
click at [266, 124] on span "Select file or drop your file here All file types are supported Max. File size …" at bounding box center [257, 135] width 186 height 31
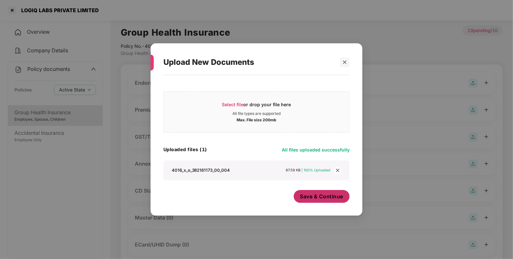
click at [314, 199] on span "Save & Continue" at bounding box center [321, 196] width 43 height 7
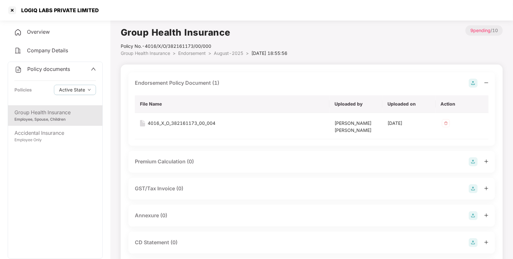
click at [474, 218] on img at bounding box center [473, 215] width 9 height 9
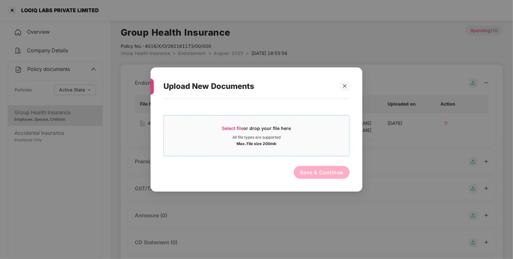
click at [282, 148] on span "Select file or drop your file here All file types are supported Max. File size …" at bounding box center [257, 135] width 186 height 31
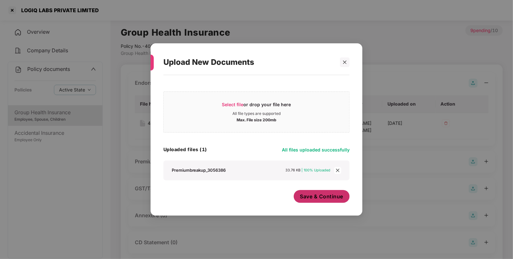
click at [333, 196] on span "Save & Continue" at bounding box center [321, 196] width 43 height 7
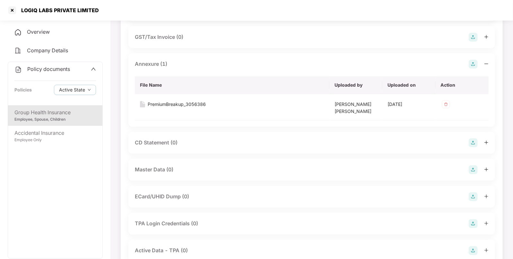
scroll to position [152, 0]
click at [474, 169] on img at bounding box center [473, 169] width 9 height 9
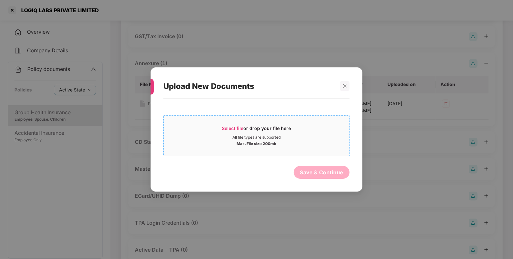
click at [276, 137] on div "All file types are supported" at bounding box center [257, 137] width 48 height 5
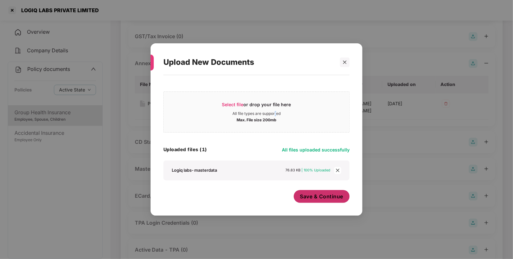
click at [330, 200] on span "Save & Continue" at bounding box center [321, 196] width 43 height 7
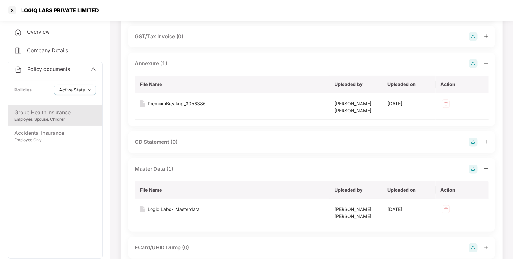
click at [71, 71] on div "Policy documents" at bounding box center [55, 69] width 82 height 8
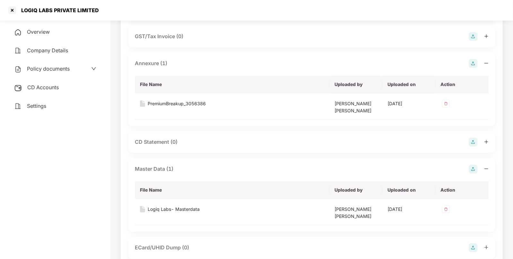
click at [54, 85] on span "CD Accounts" at bounding box center [42, 87] width 31 height 6
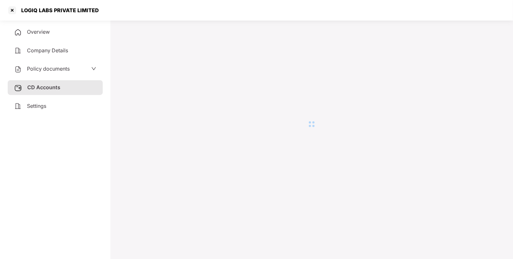
scroll to position [17, 0]
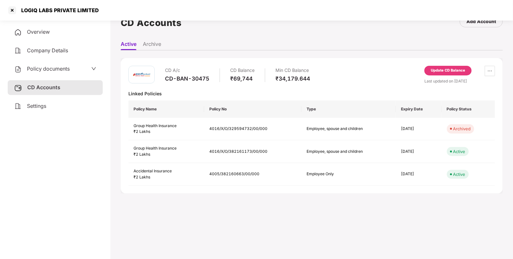
click at [447, 68] on div "Update CD Balance" at bounding box center [448, 71] width 34 height 6
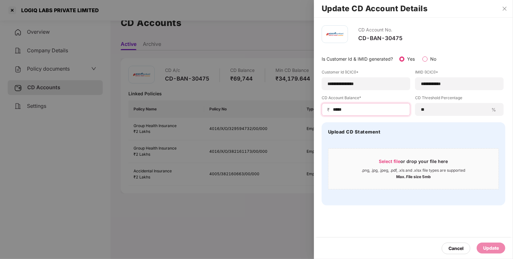
click at [373, 111] on input "*****" at bounding box center [368, 109] width 73 height 7
type input "*"
type input "***"
click at [493, 248] on div "Update" at bounding box center [491, 248] width 16 height 7
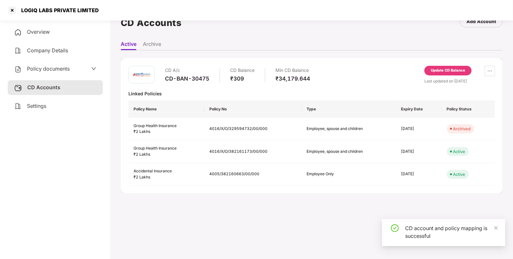
click at [11, 10] on div at bounding box center [12, 10] width 10 height 10
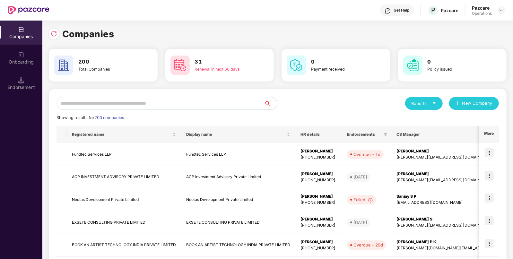
click at [136, 110] on input "text" at bounding box center [161, 103] width 208 height 13
paste input "**********"
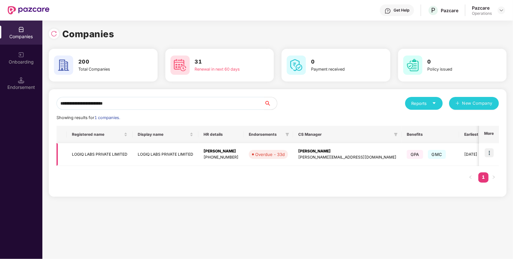
type input "**********"
click at [493, 148] on td at bounding box center [489, 154] width 20 height 23
click at [490, 148] on img at bounding box center [489, 152] width 9 height 9
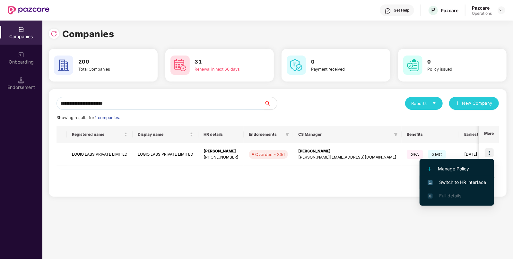
click at [476, 182] on span "Switch to HR interface" at bounding box center [457, 182] width 58 height 7
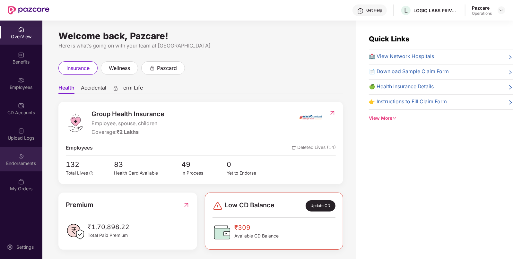
click at [25, 161] on div "Endorsements" at bounding box center [21, 163] width 42 height 6
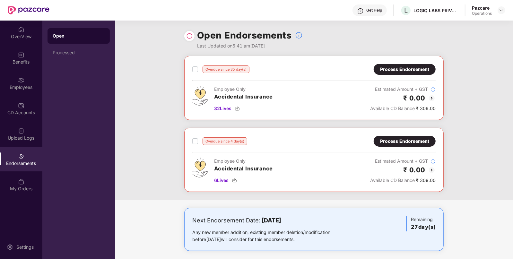
click at [430, 97] on img at bounding box center [432, 98] width 8 height 8
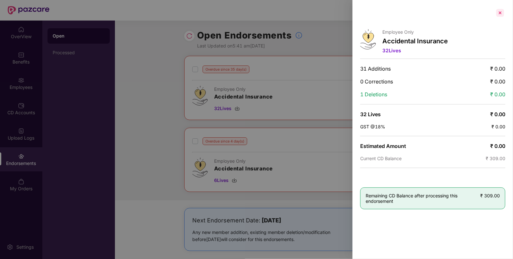
click at [503, 13] on div at bounding box center [500, 13] width 10 height 10
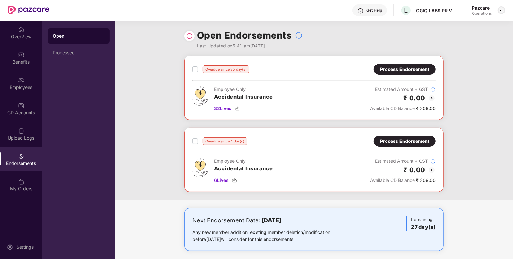
click at [502, 11] on img at bounding box center [501, 10] width 5 height 5
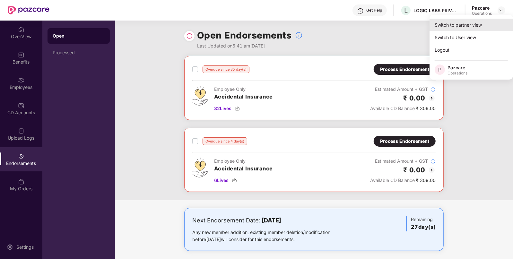
click at [470, 24] on div "Switch to partner view" at bounding box center [472, 25] width 84 height 13
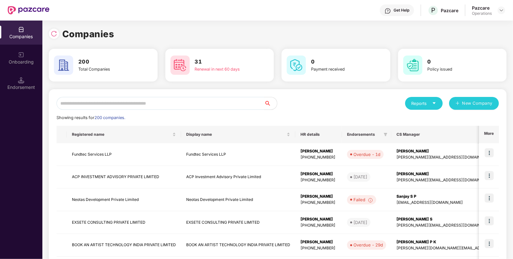
click at [187, 108] on input "text" at bounding box center [161, 103] width 208 height 13
paste input "**********"
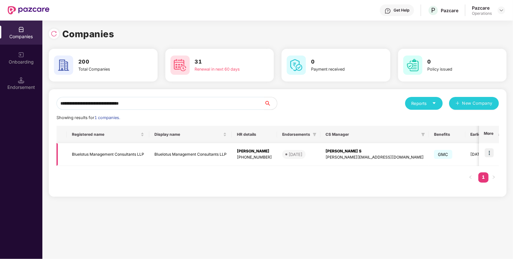
type input "**********"
click at [490, 153] on img at bounding box center [489, 152] width 9 height 9
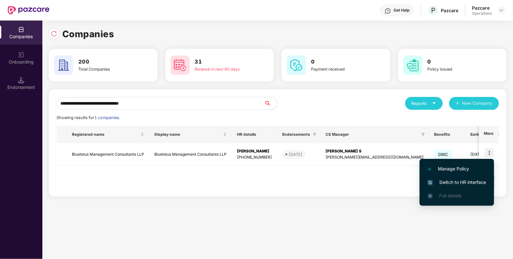
click at [439, 180] on span "Switch to HR interface" at bounding box center [457, 182] width 58 height 7
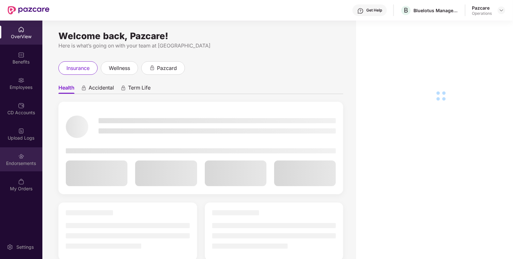
click at [2, 157] on div "Endorsements" at bounding box center [21, 159] width 42 height 24
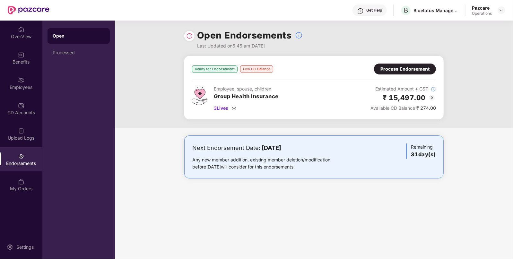
click at [2, 157] on div "Endorsements" at bounding box center [21, 159] width 42 height 24
click at [501, 8] on img at bounding box center [501, 10] width 5 height 5
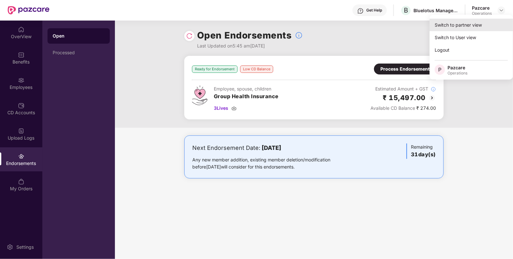
click at [463, 22] on div "Switch to partner view" at bounding box center [472, 25] width 84 height 13
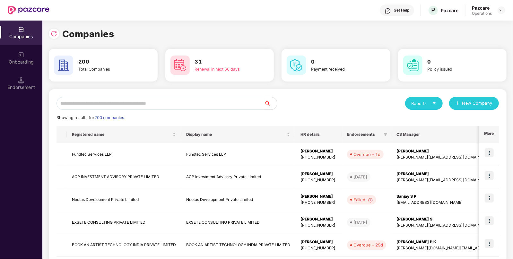
click at [188, 103] on input "text" at bounding box center [161, 103] width 208 height 13
paste input "**********"
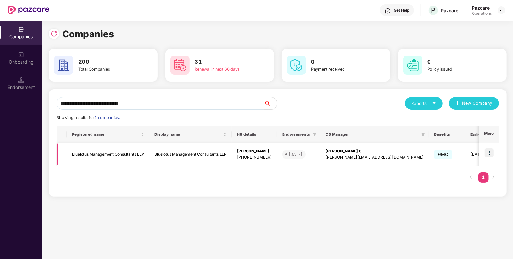
type input "**********"
click at [82, 158] on td "Bluelotus Management Consultants LLP" at bounding box center [108, 154] width 83 height 23
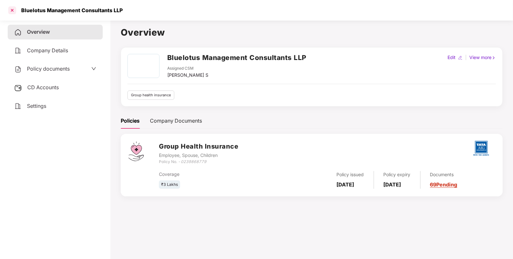
click at [12, 7] on div at bounding box center [12, 10] width 10 height 10
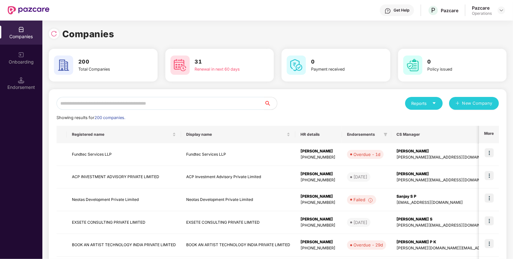
click at [154, 105] on input "text" at bounding box center [161, 103] width 208 height 13
paste input "**********"
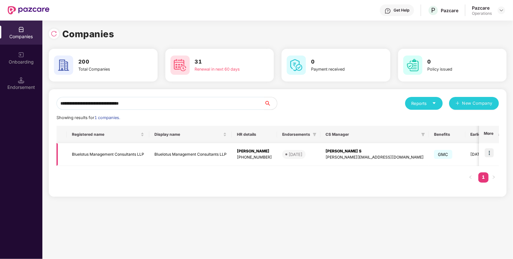
type input "**********"
click at [491, 155] on img at bounding box center [489, 152] width 9 height 9
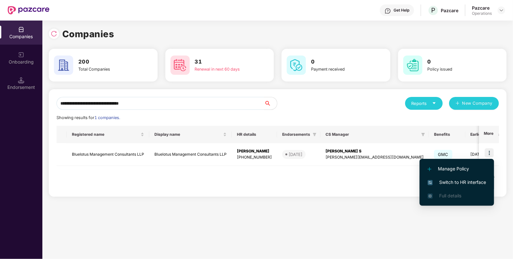
click at [463, 185] on span "Switch to HR interface" at bounding box center [457, 182] width 58 height 7
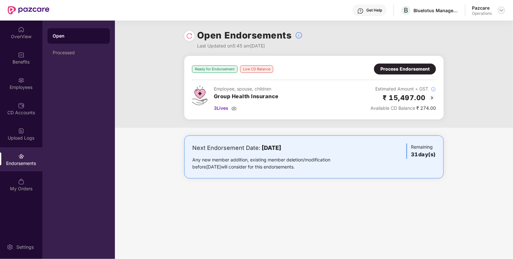
click at [505, 9] on div at bounding box center [502, 10] width 8 height 8
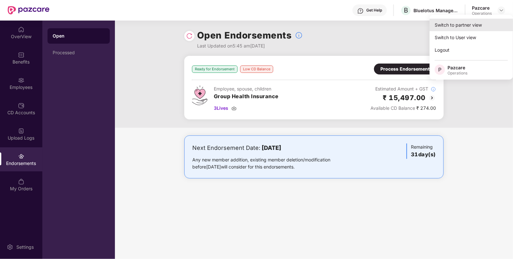
click at [474, 30] on div "Switch to partner view" at bounding box center [472, 25] width 84 height 13
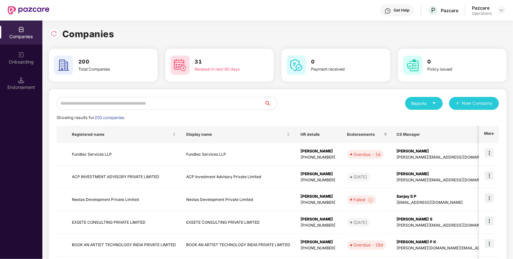
click at [202, 104] on input "text" at bounding box center [161, 103] width 208 height 13
paste input "**********"
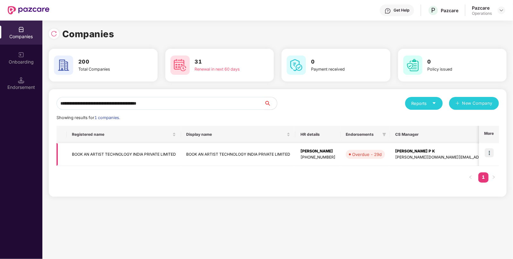
type input "**********"
click at [487, 152] on img at bounding box center [489, 152] width 9 height 9
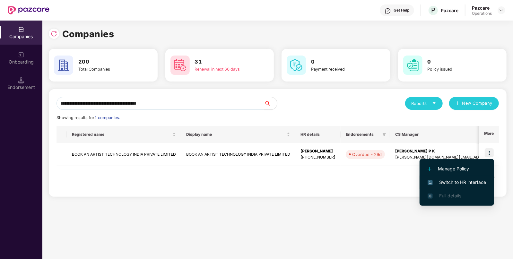
click at [455, 181] on span "Switch to HR interface" at bounding box center [457, 182] width 58 height 7
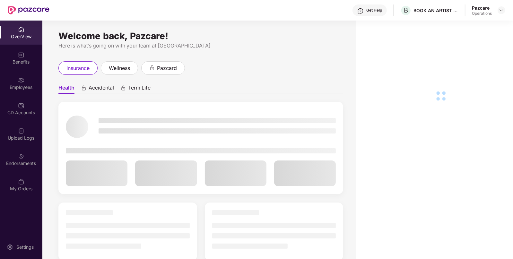
click at [32, 167] on div "Endorsements" at bounding box center [21, 159] width 42 height 24
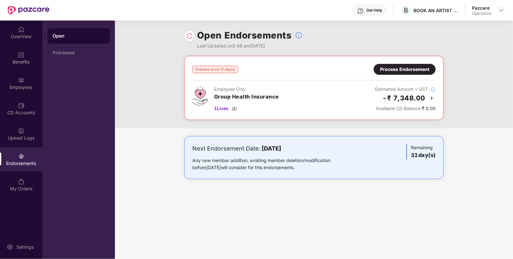
click at [432, 97] on img at bounding box center [432, 98] width 8 height 8
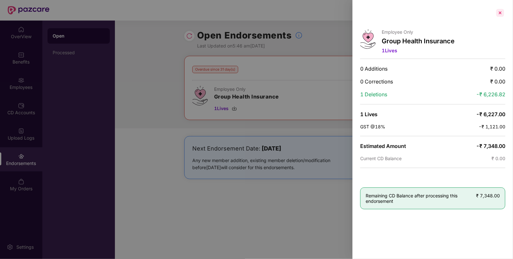
click at [500, 14] on div at bounding box center [500, 13] width 10 height 10
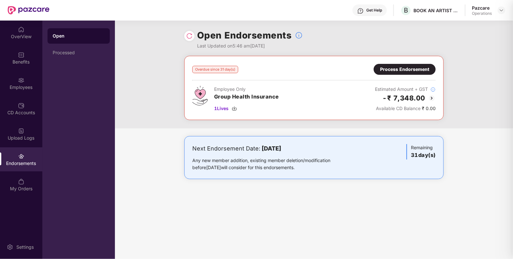
click at [500, 14] on div "Pazcare Operations" at bounding box center [488, 10] width 33 height 11
click at [501, 13] on img at bounding box center [501, 10] width 5 height 5
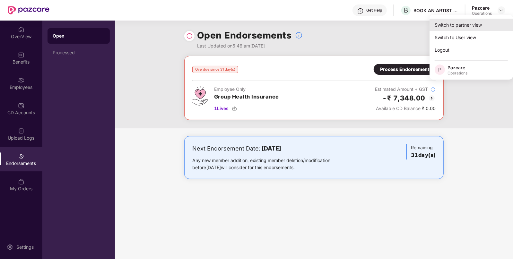
click at [483, 26] on div "Switch to partner view" at bounding box center [472, 25] width 84 height 13
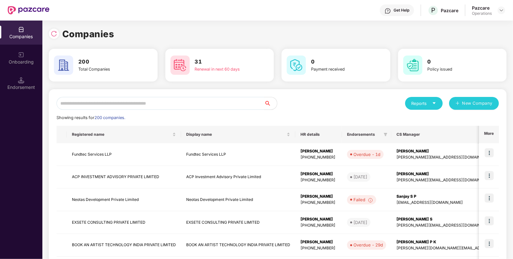
click at [240, 104] on input "text" at bounding box center [161, 103] width 208 height 13
paste input "**********"
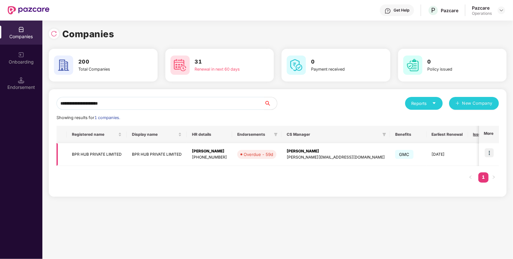
type input "**********"
click at [489, 153] on img at bounding box center [489, 152] width 9 height 9
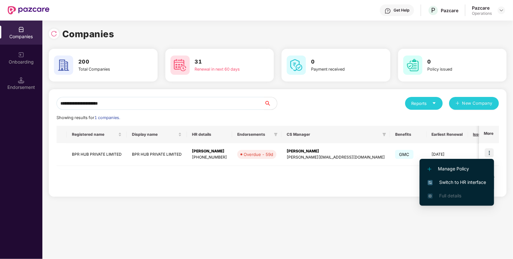
click at [455, 177] on li "Switch to HR interface" at bounding box center [457, 182] width 75 height 13
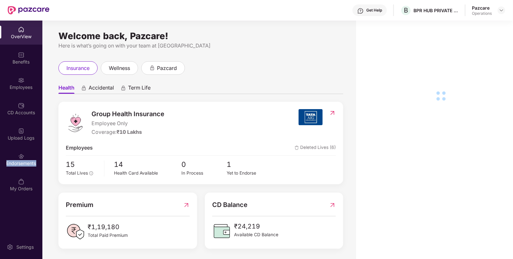
click at [32, 164] on div "Endorsements" at bounding box center [21, 163] width 42 height 6
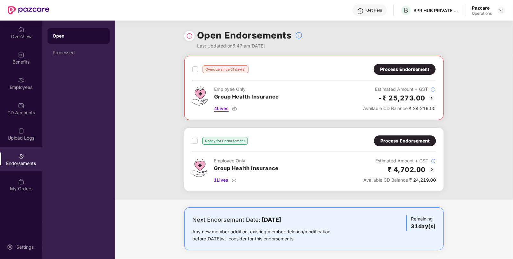
click at [219, 110] on span "4 Lives" at bounding box center [221, 108] width 14 height 7
click at [224, 181] on span "1 Lives" at bounding box center [221, 180] width 14 height 7
click at [503, 11] on img at bounding box center [501, 10] width 5 height 5
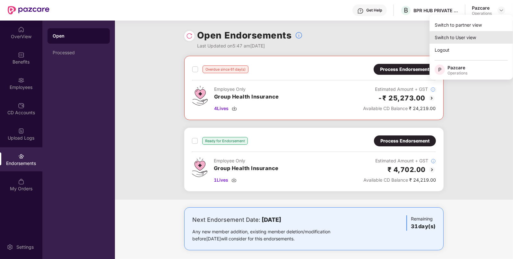
click at [473, 32] on div "Switch to User view" at bounding box center [472, 37] width 84 height 13
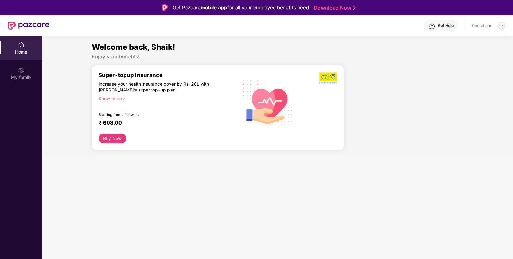
click at [500, 26] on img at bounding box center [501, 25] width 5 height 5
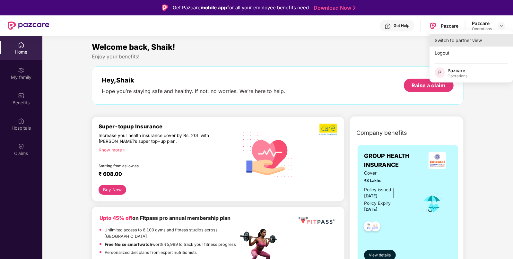
click at [476, 39] on div "Switch to partner view" at bounding box center [472, 40] width 84 height 13
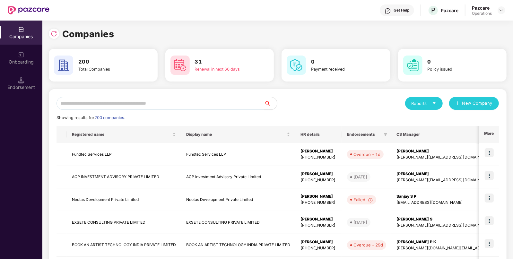
click at [250, 106] on input "text" at bounding box center [161, 103] width 208 height 13
paste input "**********"
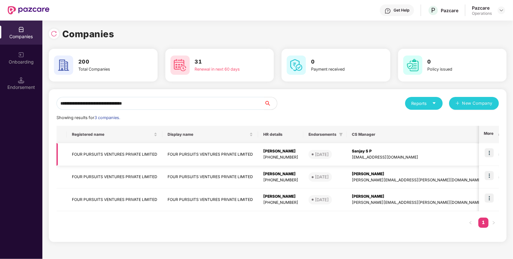
type input "**********"
click at [489, 151] on img at bounding box center [489, 152] width 9 height 9
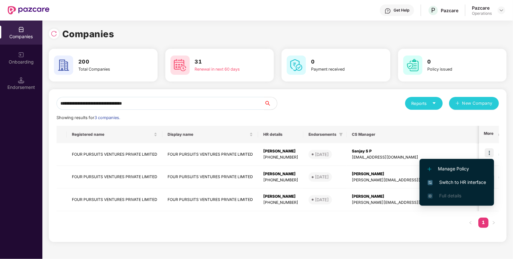
click at [443, 179] on span "Switch to HR interface" at bounding box center [457, 182] width 58 height 7
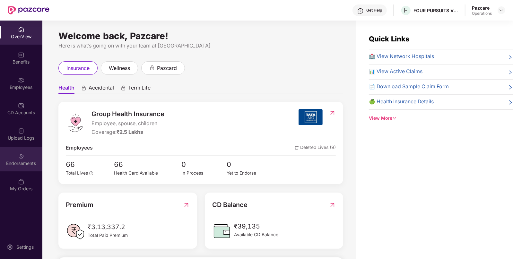
click at [21, 165] on div "Endorsements" at bounding box center [21, 163] width 42 height 6
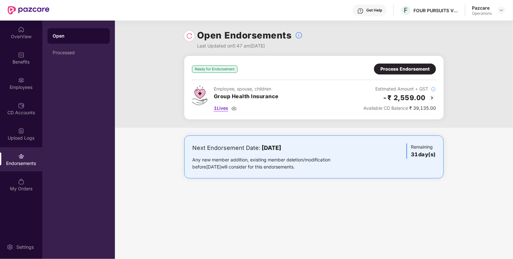
click at [220, 108] on span "1 Lives" at bounding box center [221, 108] width 14 height 7
click at [401, 70] on div "Process Endorsement" at bounding box center [405, 69] width 49 height 7
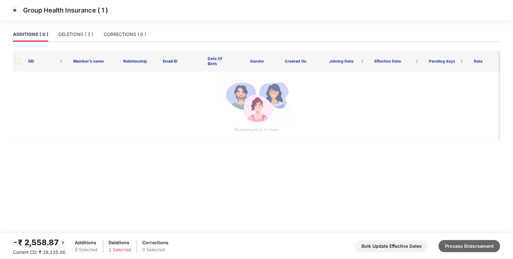
click at [467, 249] on button "Process Endorsement" at bounding box center [470, 246] width 62 height 12
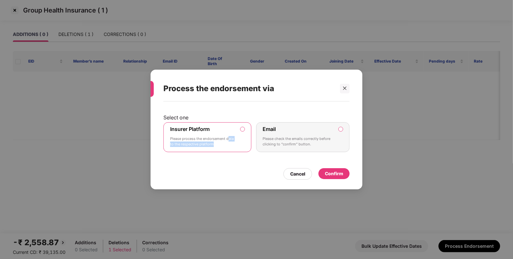
click at [228, 140] on p "Please process the endorsement data to the respective platform" at bounding box center [203, 141] width 66 height 11
click at [340, 178] on div "Confirm" at bounding box center [334, 173] width 31 height 11
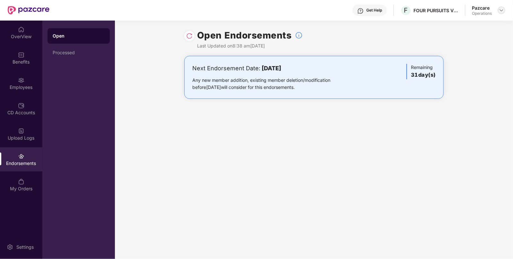
click at [503, 12] on div at bounding box center [502, 10] width 8 height 8
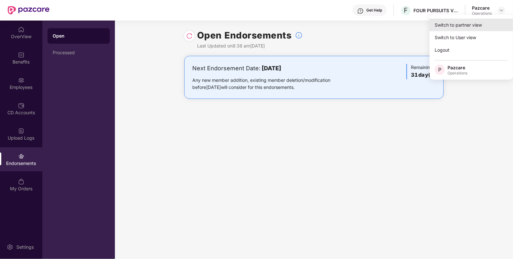
click at [463, 19] on div "Switch to partner view" at bounding box center [472, 25] width 84 height 13
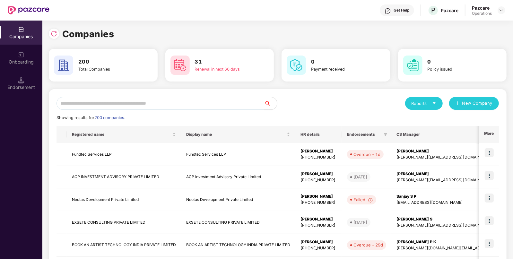
click at [229, 107] on input "text" at bounding box center [161, 103] width 208 height 13
paste input "**********"
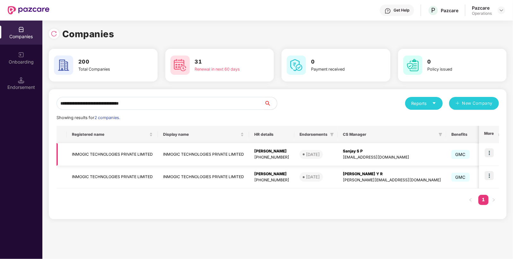
type input "**********"
click at [487, 148] on img at bounding box center [489, 152] width 9 height 9
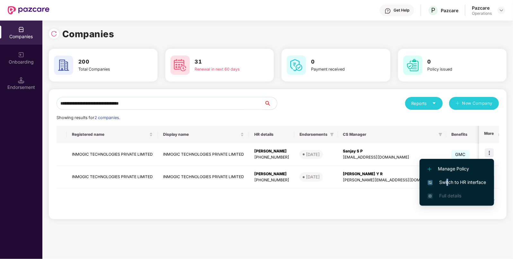
click at [447, 185] on span "Switch to HR interface" at bounding box center [457, 182] width 58 height 7
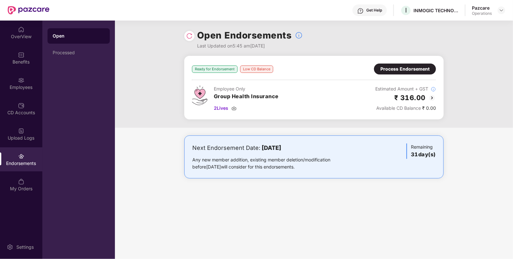
click at [401, 69] on div "Process Endorsement" at bounding box center [405, 69] width 49 height 7
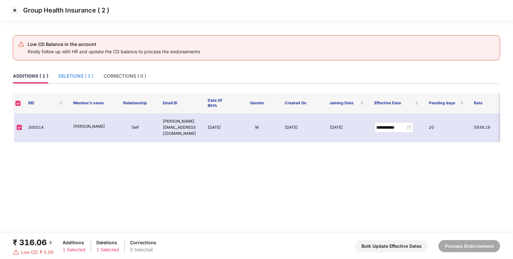
click at [84, 77] on div "DELETIONS ( 1 )" at bounding box center [75, 76] width 35 height 7
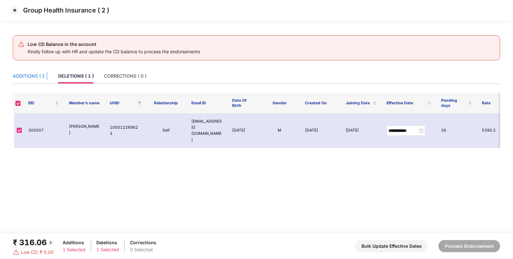
click at [46, 76] on div "ADDITIONS ( 1 )" at bounding box center [30, 76] width 35 height 7
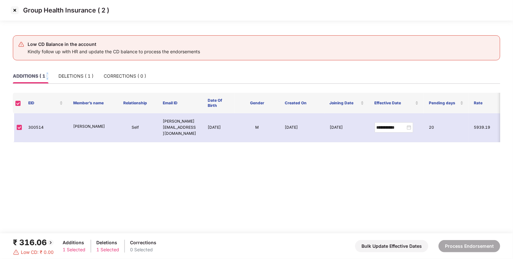
click at [15, 13] on img at bounding box center [15, 10] width 10 height 10
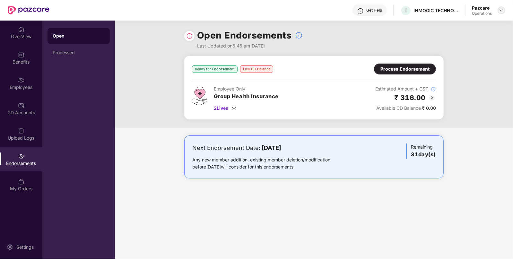
click at [503, 8] on img at bounding box center [501, 10] width 5 height 5
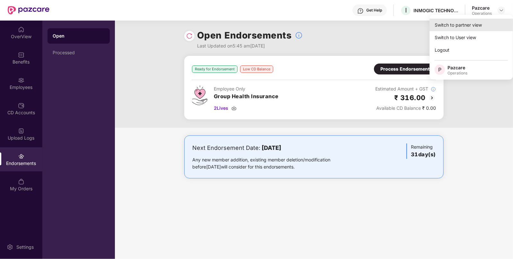
click at [489, 20] on div "Switch to partner view" at bounding box center [472, 25] width 84 height 13
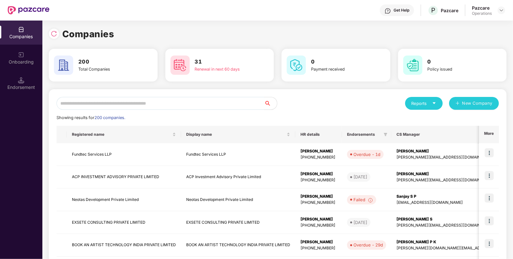
click at [178, 105] on input "text" at bounding box center [161, 103] width 208 height 13
paste input "**********"
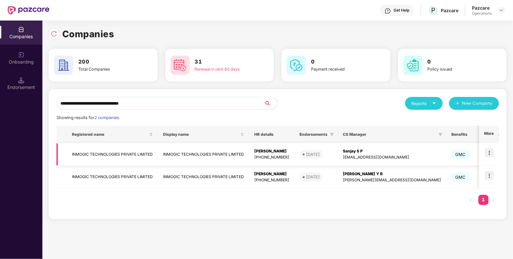
type input "**********"
click at [91, 159] on td "INMOGIC TECHNOLOGIES PRIVATE LIMITED" at bounding box center [112, 154] width 91 height 23
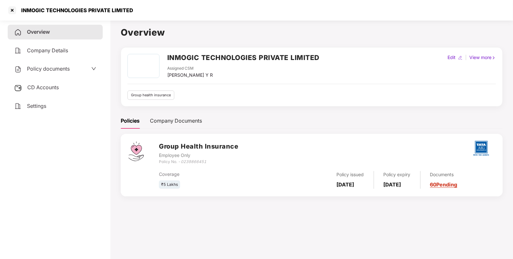
drag, startPoint x: 168, startPoint y: 77, endPoint x: 229, endPoint y: 74, distance: 60.8
click at [229, 74] on div "Assigned CSM [PERSON_NAME] Y R" at bounding box center [243, 72] width 152 height 13
copy div "[PERSON_NAME] Y R"
click at [13, 11] on div at bounding box center [12, 10] width 10 height 10
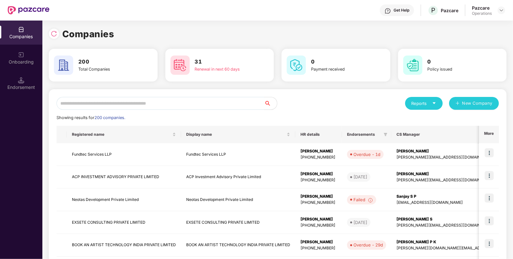
click at [138, 104] on input "text" at bounding box center [161, 103] width 208 height 13
paste input "**********"
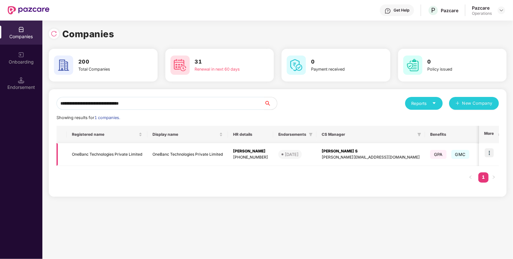
type input "**********"
click at [487, 151] on img at bounding box center [489, 152] width 9 height 9
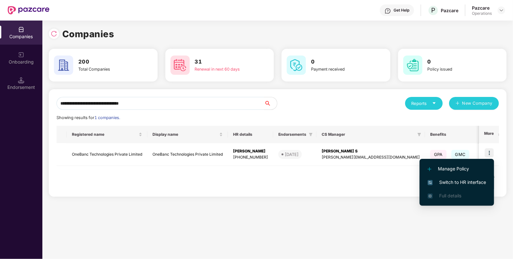
click at [464, 180] on span "Switch to HR interface" at bounding box center [457, 182] width 58 height 7
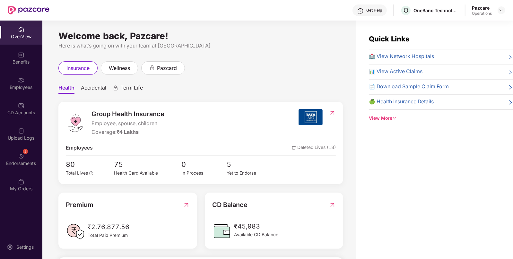
click at [6, 154] on div "2 Endorsements" at bounding box center [21, 159] width 42 height 24
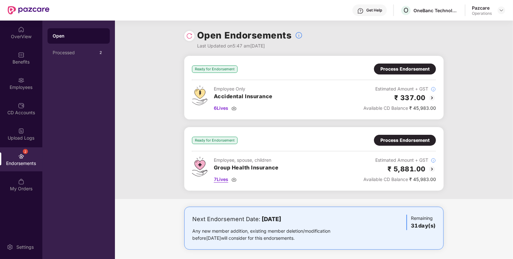
click at [226, 181] on span "7 Lives" at bounding box center [221, 179] width 14 height 7
click at [414, 139] on div "Process Endorsement" at bounding box center [405, 140] width 49 height 7
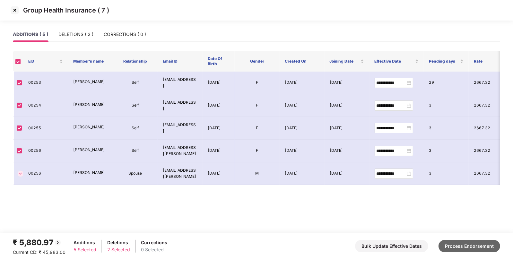
click at [464, 246] on button "Process Endorsement" at bounding box center [470, 246] width 62 height 12
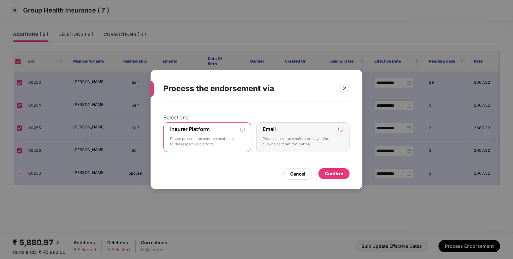
drag, startPoint x: 208, startPoint y: 132, endPoint x: 217, endPoint y: 129, distance: 10.2
click at [208, 132] on div "Insurer Platform Please process the endorsement data to the respective platform" at bounding box center [203, 137] width 66 height 23
click at [341, 176] on div "Confirm" at bounding box center [334, 173] width 18 height 7
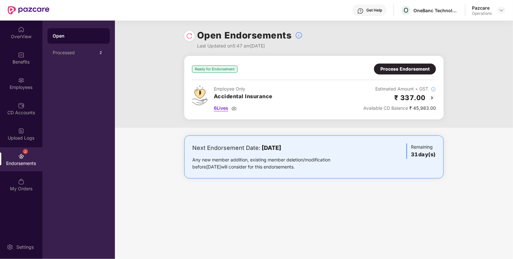
click at [218, 109] on span "6 Lives" at bounding box center [221, 108] width 14 height 7
click at [397, 71] on div "Process Endorsement" at bounding box center [405, 69] width 49 height 7
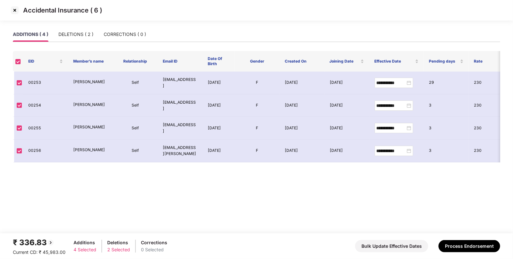
click at [456, 253] on div "₹ 336.83 Current CD: ₹ 45,983.00 Additions 4 Selected Deletions 2 Selected Corr…" at bounding box center [257, 246] width 488 height 19
click at [478, 241] on button "Process Endorsement" at bounding box center [470, 246] width 62 height 12
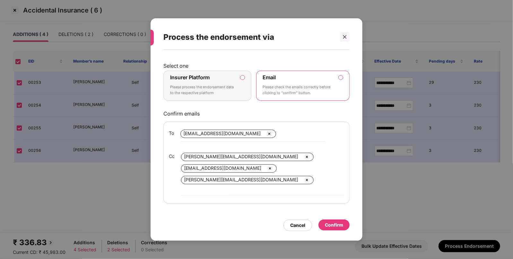
click at [231, 95] on p "Please process the endorsement data to the respective platform" at bounding box center [203, 89] width 66 height 11
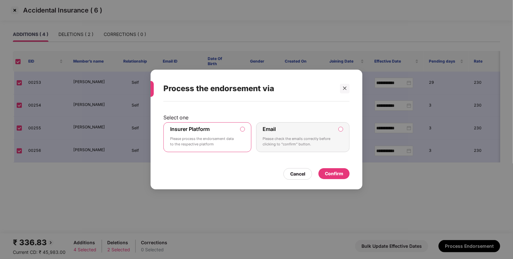
click at [333, 175] on div "Confirm" at bounding box center [334, 173] width 18 height 7
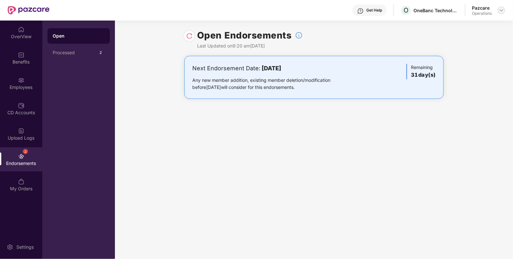
click at [501, 10] on img at bounding box center [501, 10] width 5 height 5
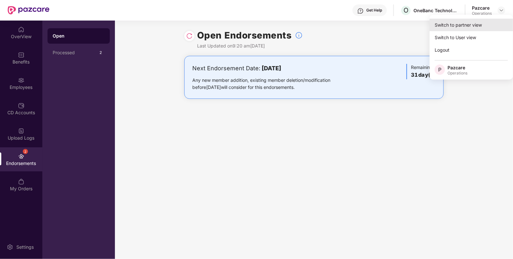
click at [478, 22] on div "Switch to partner view" at bounding box center [472, 25] width 84 height 13
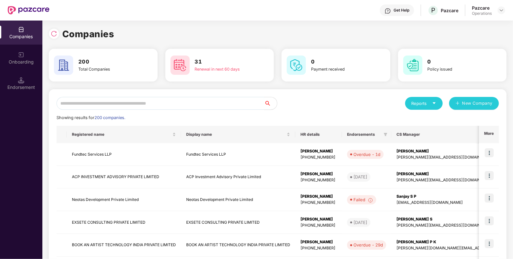
click at [169, 107] on input "text" at bounding box center [161, 103] width 208 height 13
paste input "**********"
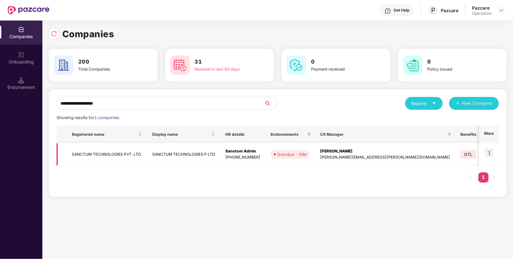
type input "**********"
click at [494, 154] on td at bounding box center [489, 154] width 20 height 23
click at [491, 154] on img at bounding box center [489, 152] width 9 height 9
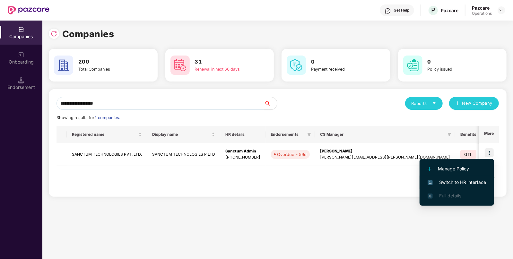
click at [457, 184] on span "Switch to HR interface" at bounding box center [457, 182] width 58 height 7
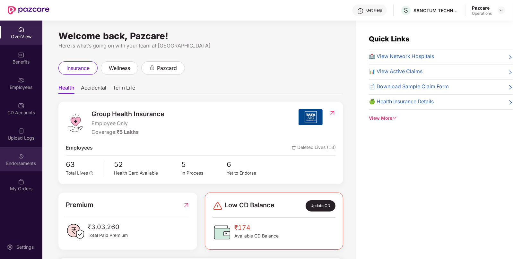
click at [28, 167] on div "Endorsements" at bounding box center [21, 159] width 42 height 24
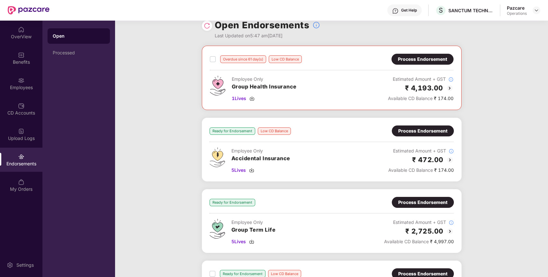
click at [399, 143] on div "Ready for Endorsement Low CD Balance Process Endorsement Employee Only Accident…" at bounding box center [331, 149] width 244 height 48
